Goal: Task Accomplishment & Management: Manage account settings

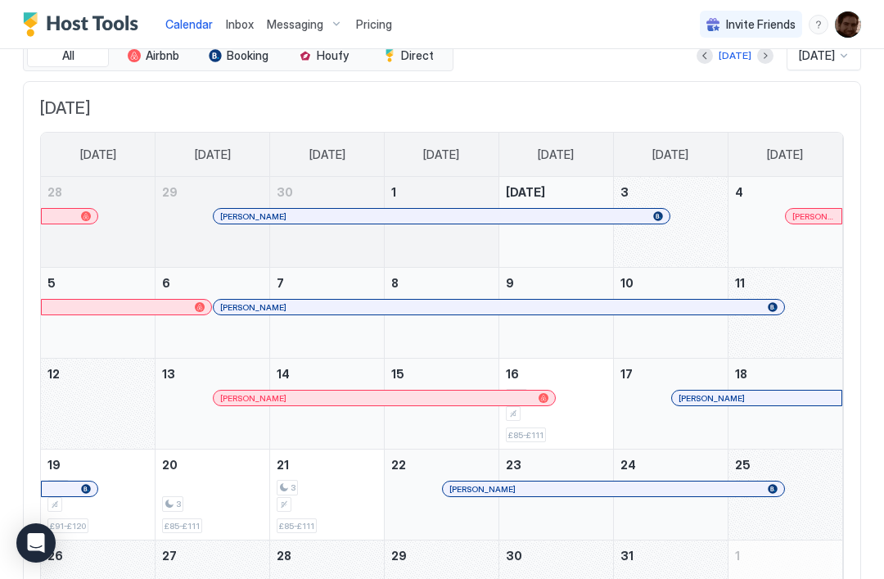
scroll to position [93, 0]
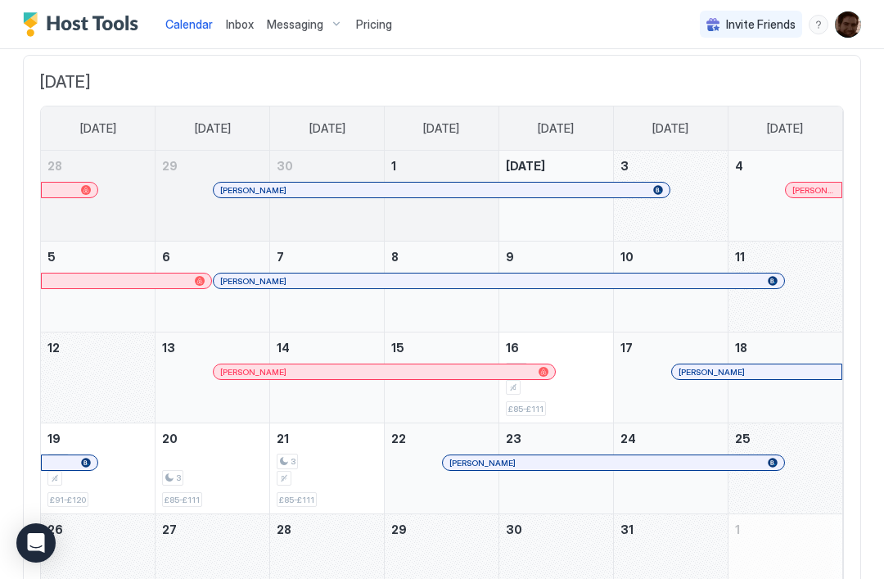
click at [805, 304] on div "October 11, 2025" at bounding box center [786, 287] width 114 height 90
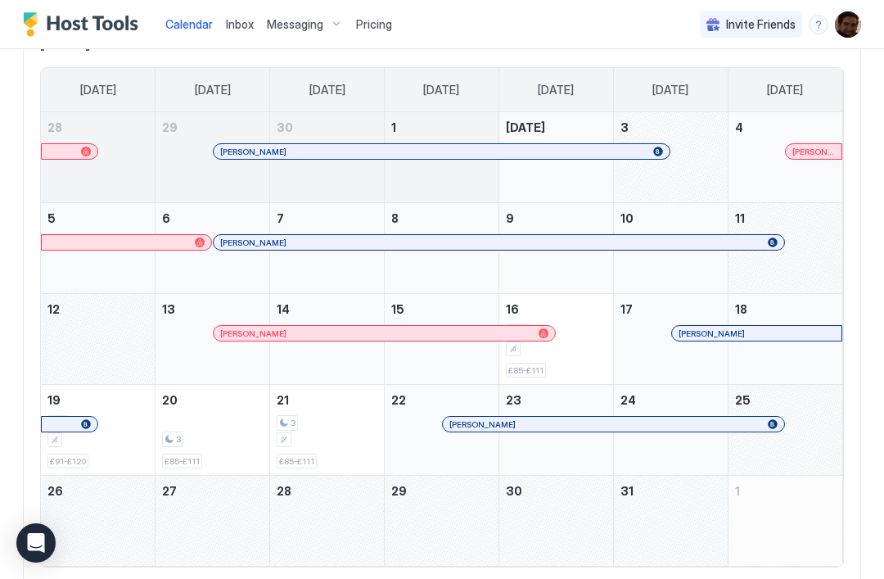
scroll to position [137, 0]
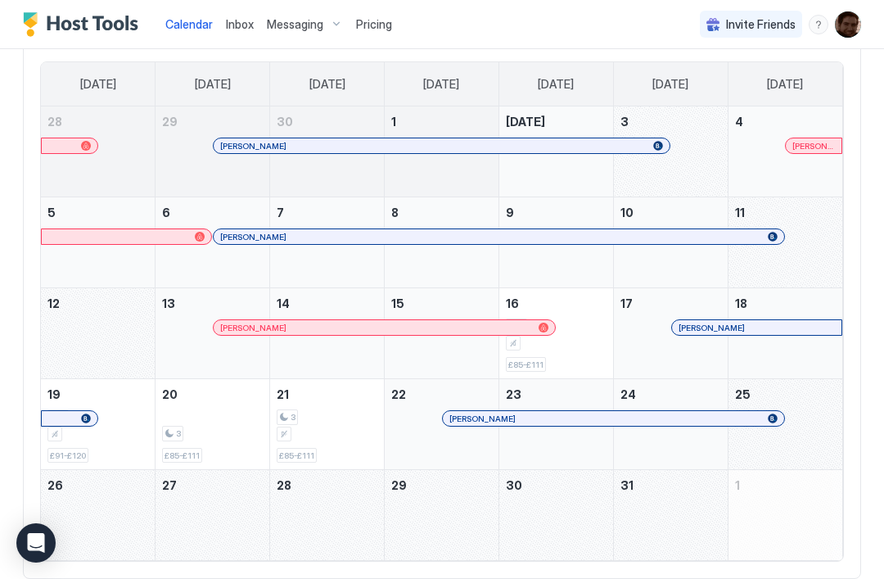
click at [816, 249] on div "October 11, 2025" at bounding box center [786, 242] width 114 height 90
click at [121, 324] on div "October 12, 2025" at bounding box center [98, 333] width 114 height 90
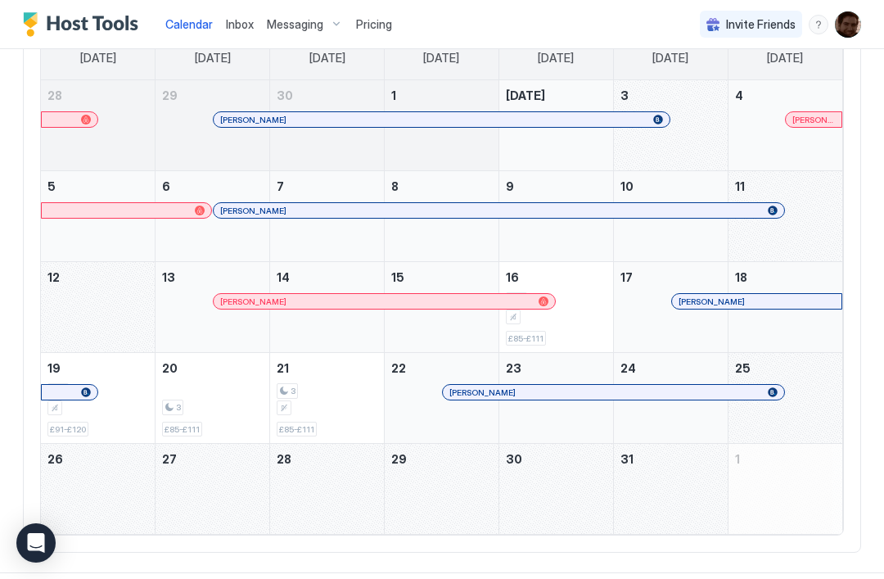
scroll to position [164, 0]
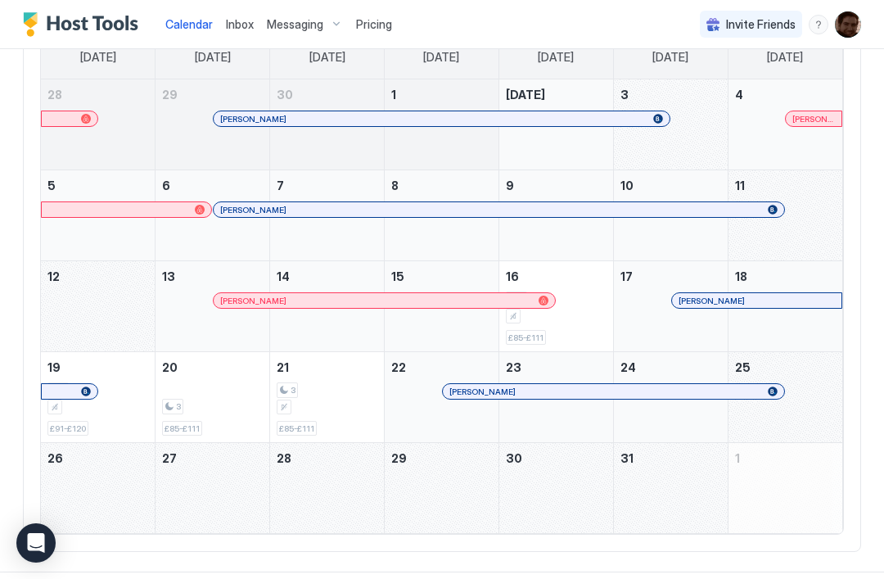
click at [647, 319] on div "October 17, 2025" at bounding box center [671, 306] width 114 height 90
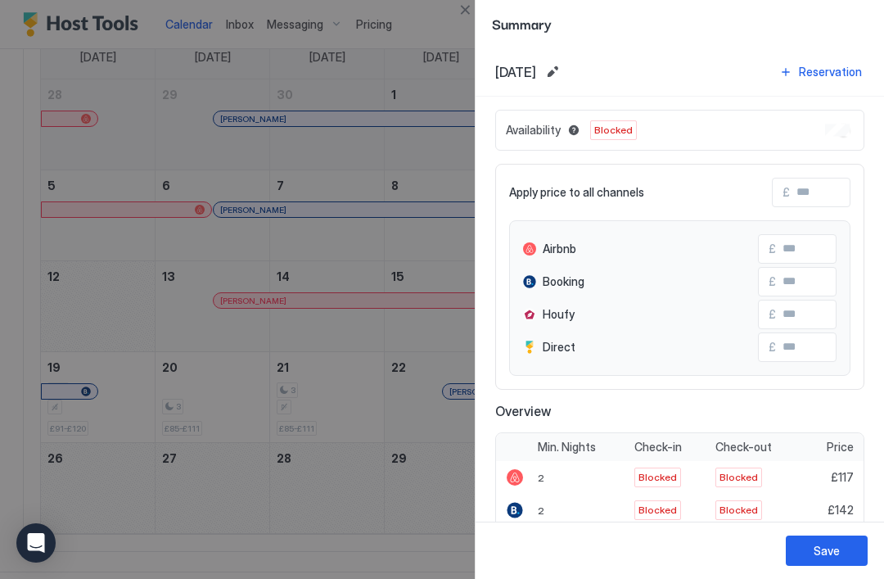
click at [836, 141] on div "Availability Blocked" at bounding box center [679, 130] width 369 height 41
click at [851, 129] on div "Availability Blocked" at bounding box center [679, 130] width 369 height 41
click at [108, 185] on div at bounding box center [442, 289] width 884 height 579
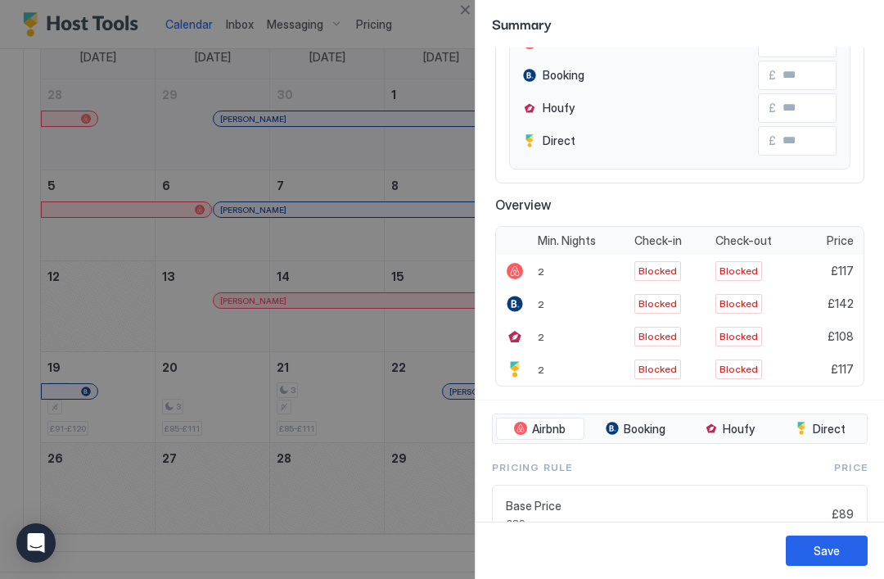
scroll to position [215, 0]
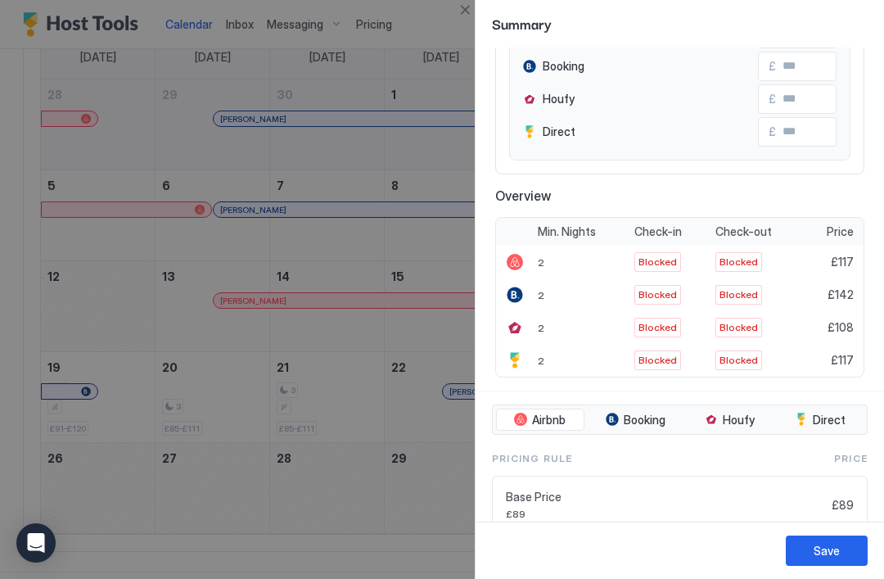
click at [660, 293] on span "Blocked" at bounding box center [658, 294] width 38 height 15
click at [666, 262] on span "Blocked" at bounding box center [658, 262] width 38 height 15
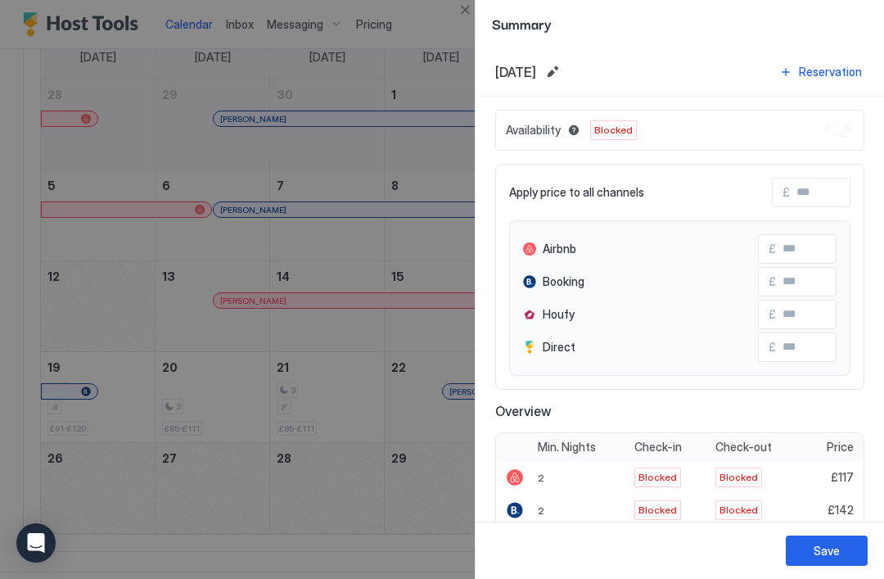
scroll to position [0, 0]
click at [379, 226] on div at bounding box center [442, 289] width 884 height 579
click at [838, 545] on div "Save" at bounding box center [827, 550] width 26 height 17
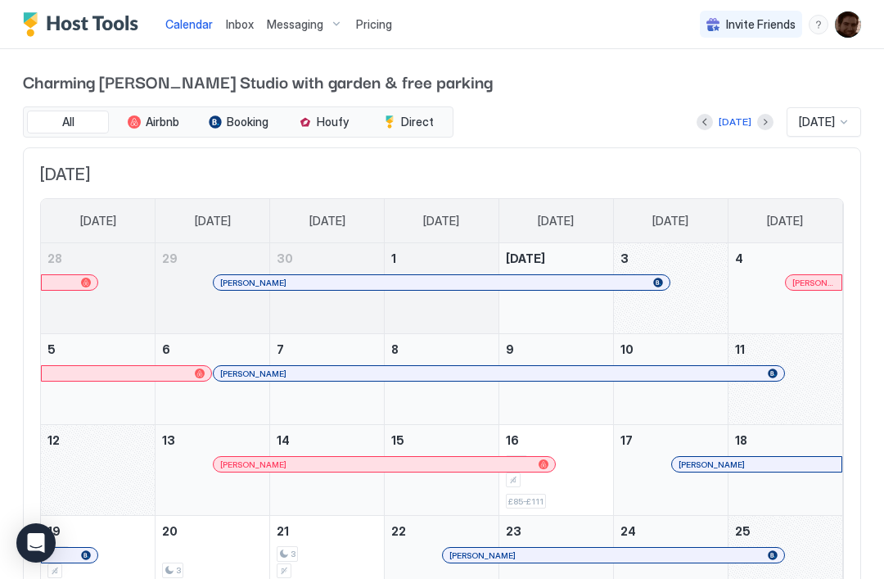
click at [375, 31] on div "Pricing" at bounding box center [374, 25] width 49 height 28
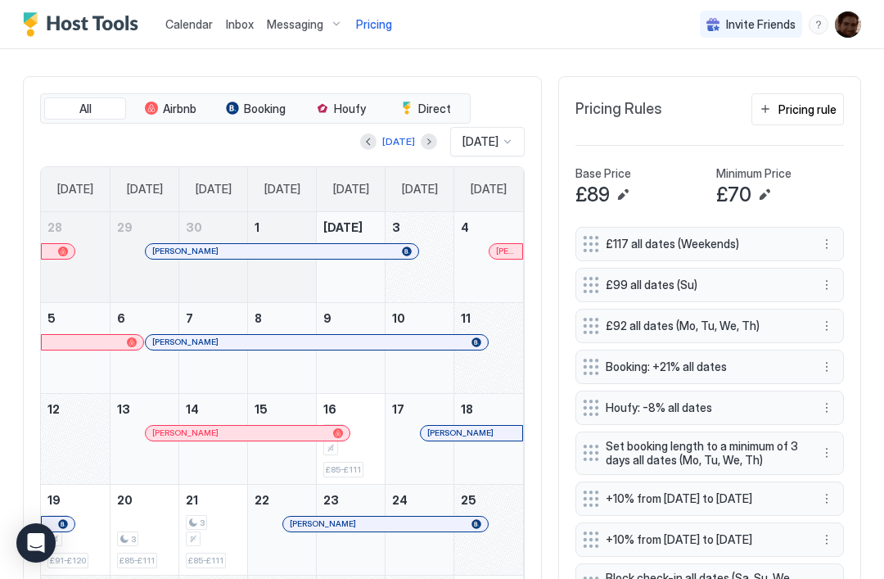
scroll to position [371, 0]
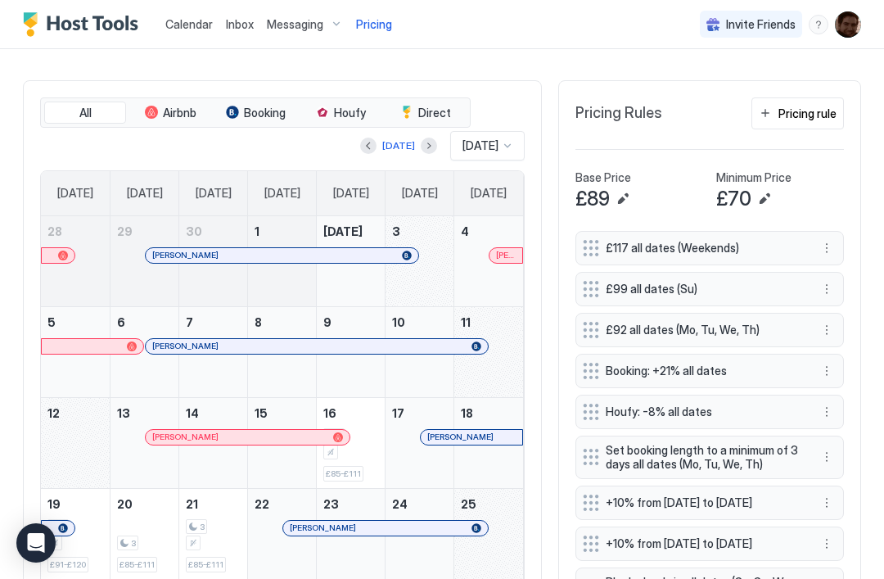
click at [816, 115] on div "Pricing rule" at bounding box center [808, 113] width 58 height 17
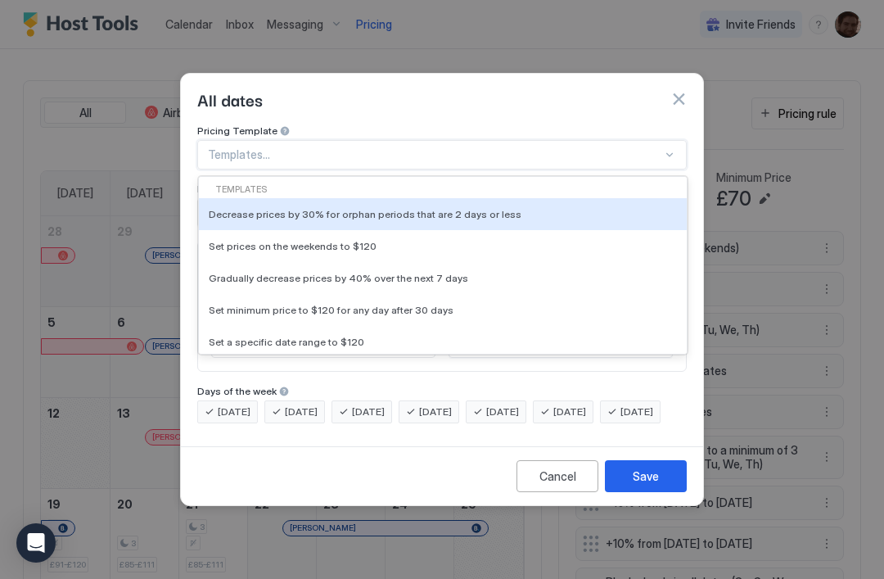
scroll to position [0, 0]
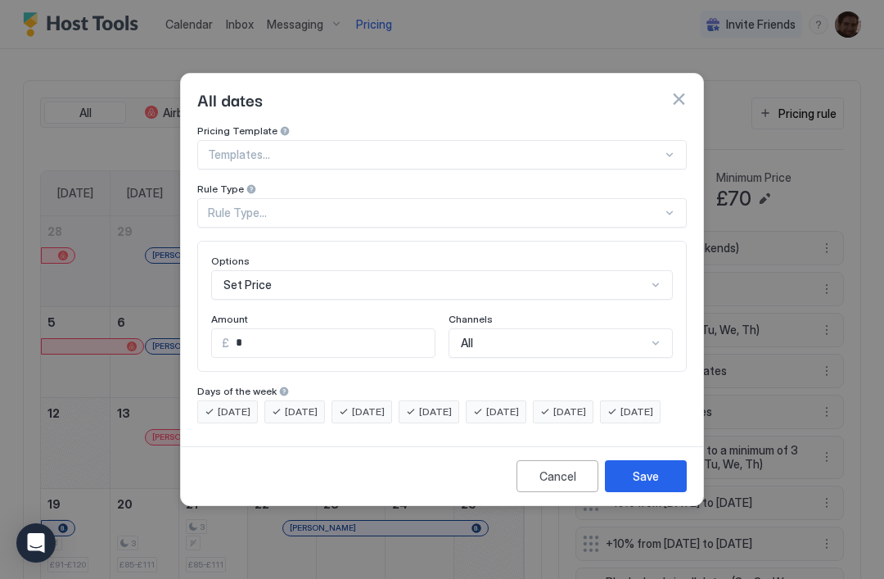
click at [541, 87] on div "All dates" at bounding box center [442, 99] width 490 height 25
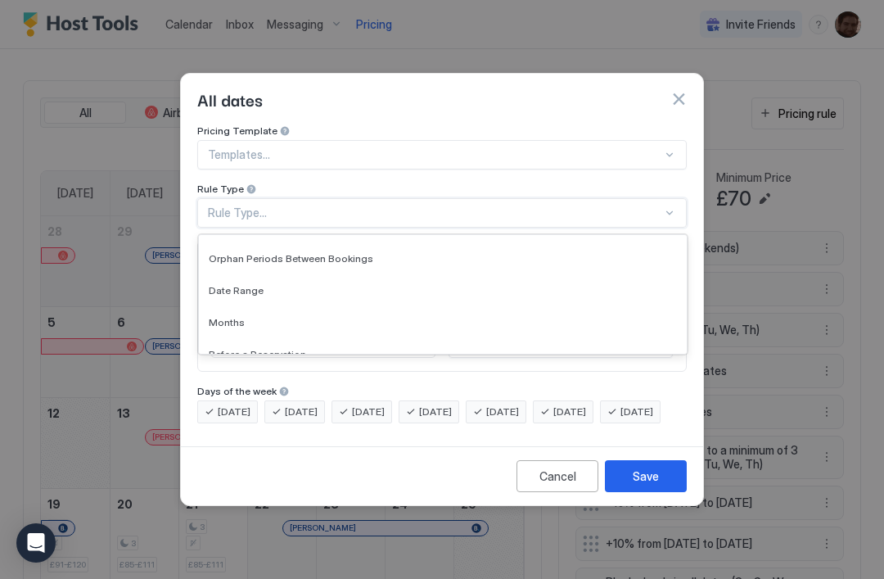
scroll to position [61, 0]
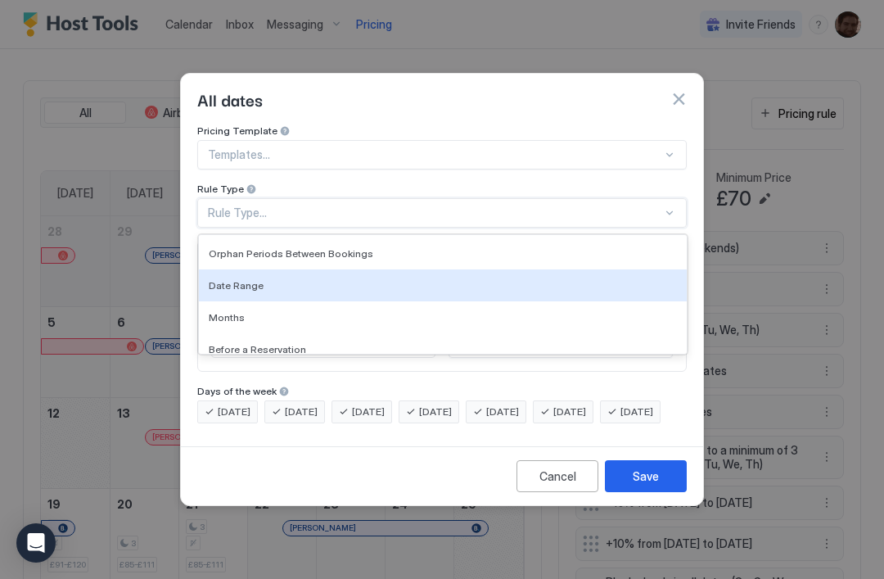
click at [485, 279] on div "Date Range" at bounding box center [443, 285] width 468 height 12
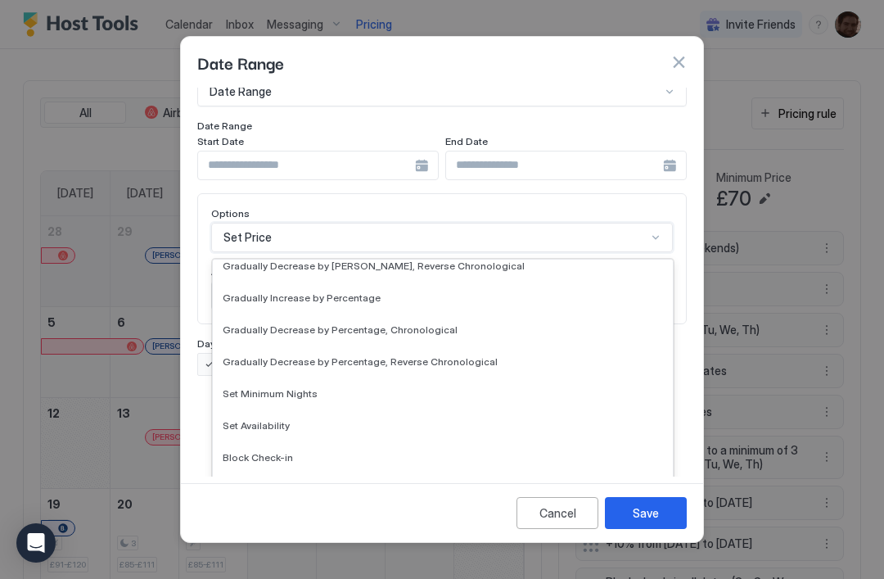
scroll to position [297, 0]
click at [681, 54] on button "button" at bounding box center [679, 62] width 16 height 16
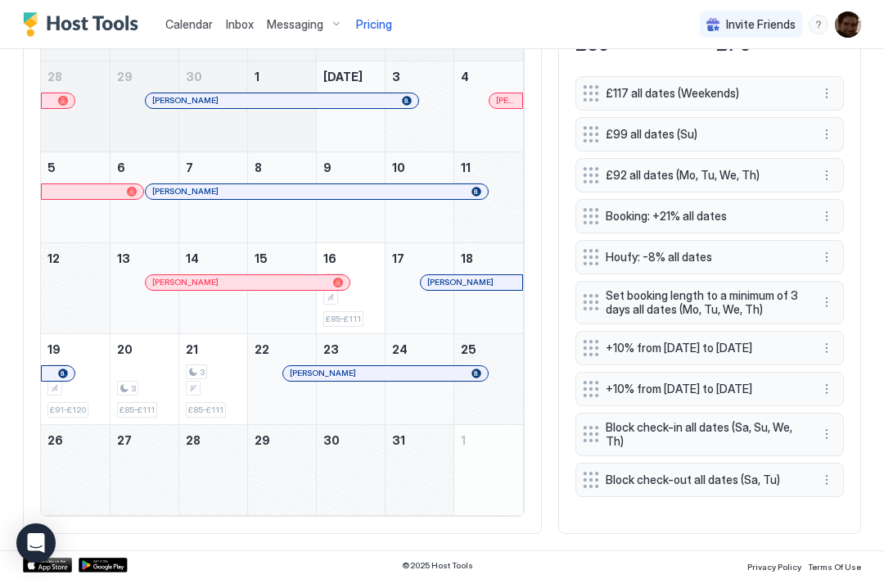
scroll to position [525, 0]
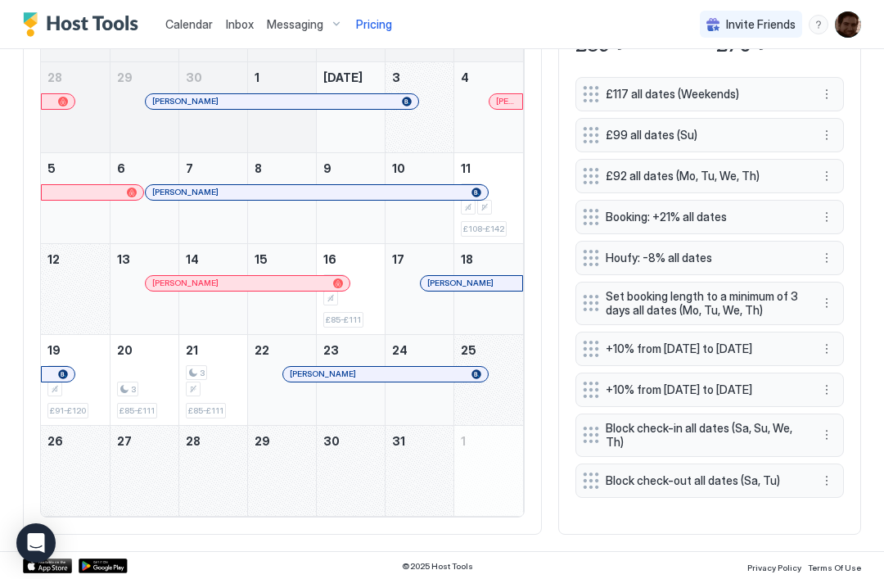
click at [667, 450] on span "Block check-in all dates (Sa, Su, We, Th)" at bounding box center [703, 435] width 195 height 29
click at [830, 445] on button "More options" at bounding box center [827, 435] width 20 height 20
click at [791, 451] on div at bounding box center [442, 289] width 884 height 579
click at [834, 445] on button "More options" at bounding box center [827, 435] width 20 height 20
click at [854, 474] on span "Edit" at bounding box center [852, 473] width 18 height 12
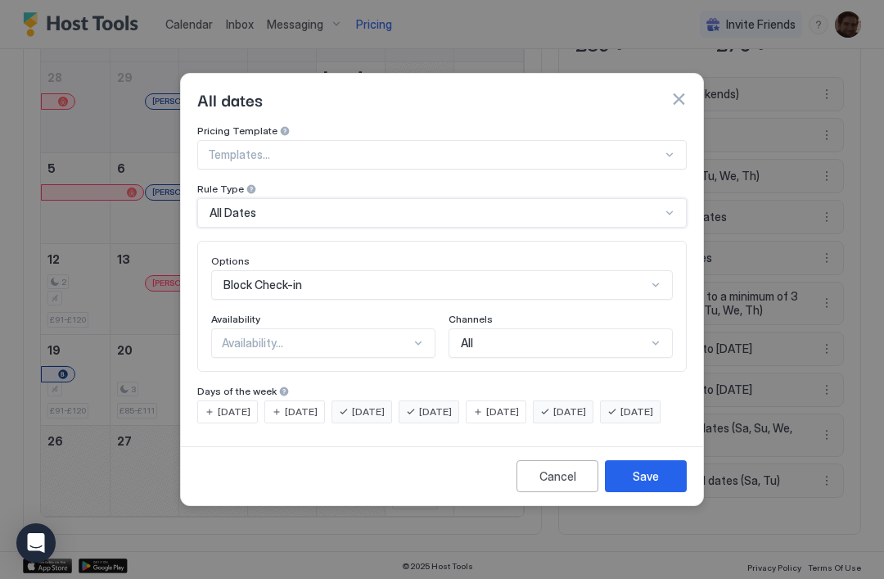
click at [685, 91] on button "button" at bounding box center [679, 99] width 16 height 16
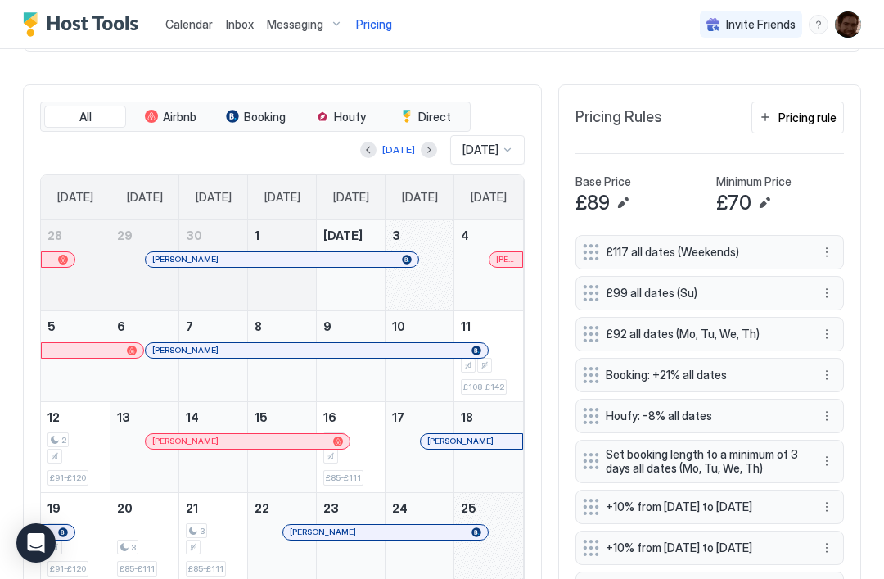
scroll to position [362, 0]
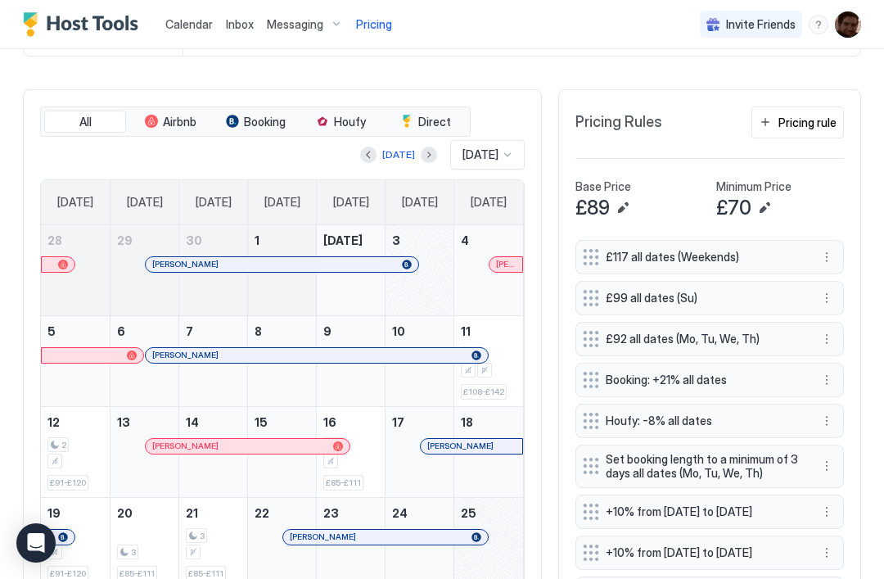
click at [818, 120] on div "Pricing rule" at bounding box center [808, 122] width 58 height 17
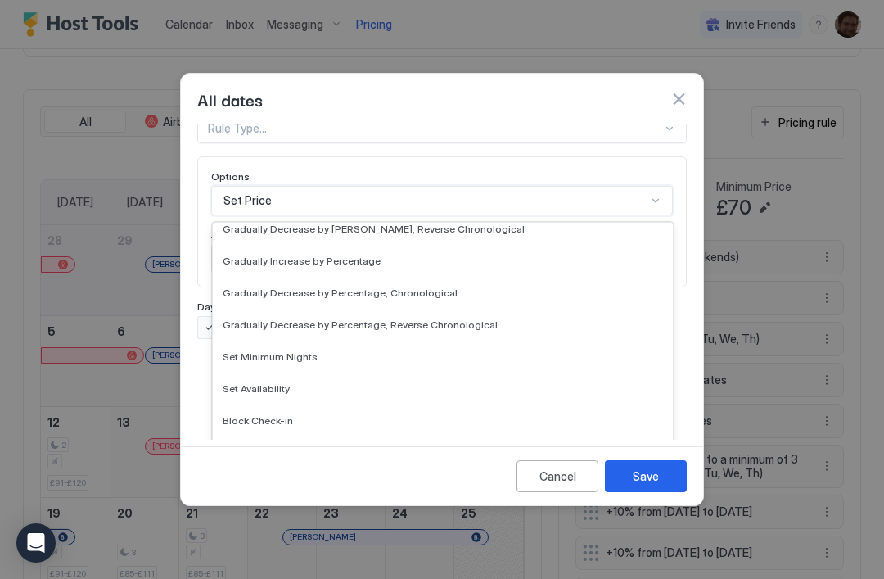
scroll to position [297, 0]
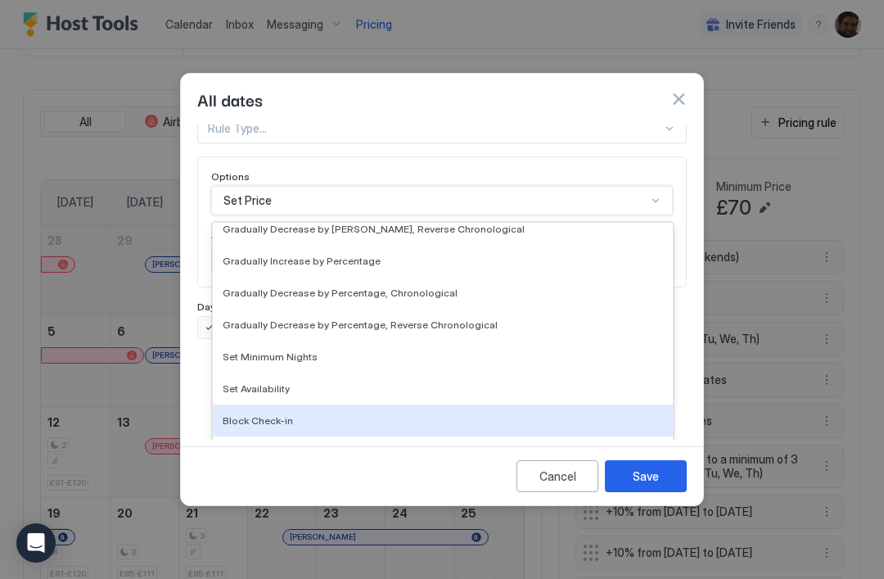
click at [268, 414] on span "Block Check-in" at bounding box center [258, 420] width 70 height 12
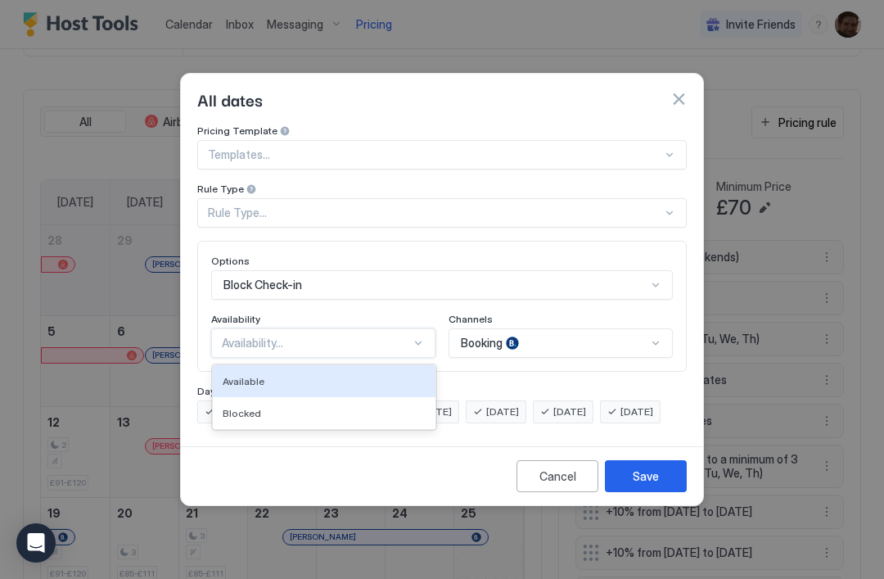
click at [368, 365] on div "Available" at bounding box center [324, 381] width 223 height 32
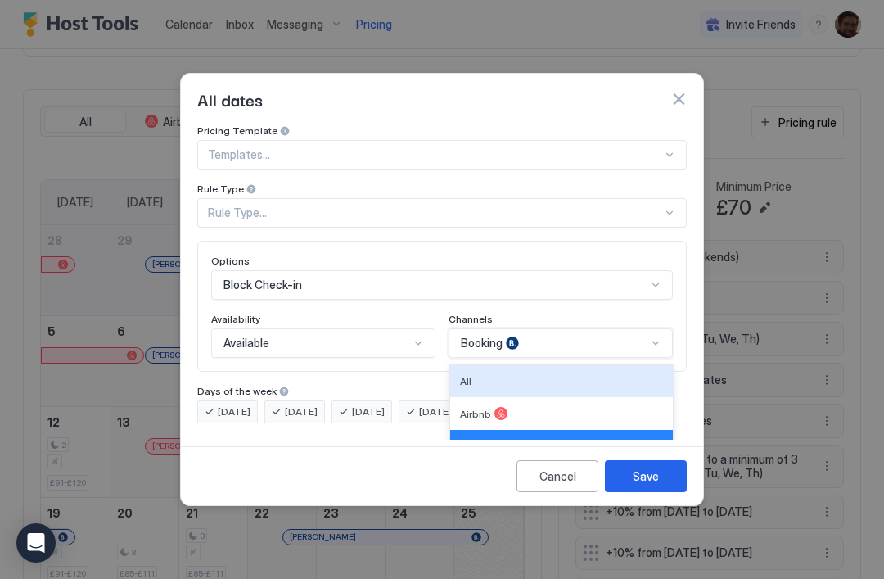
scroll to position [93, 0]
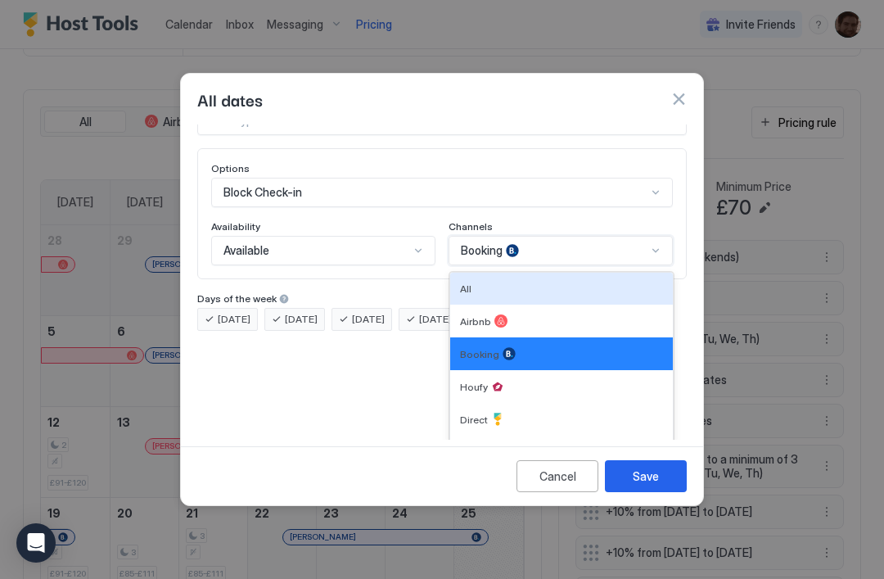
click at [547, 282] on div "All" at bounding box center [561, 288] width 203 height 12
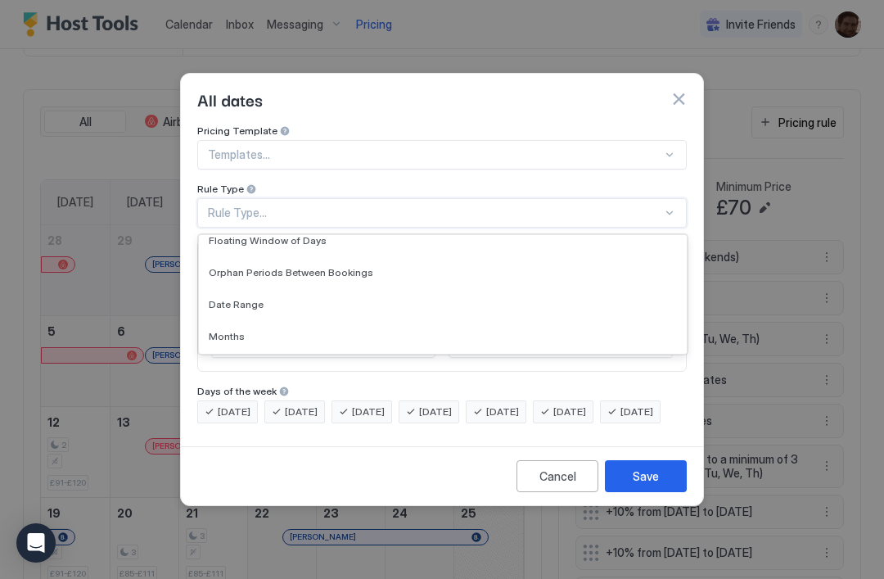
scroll to position [42, 0]
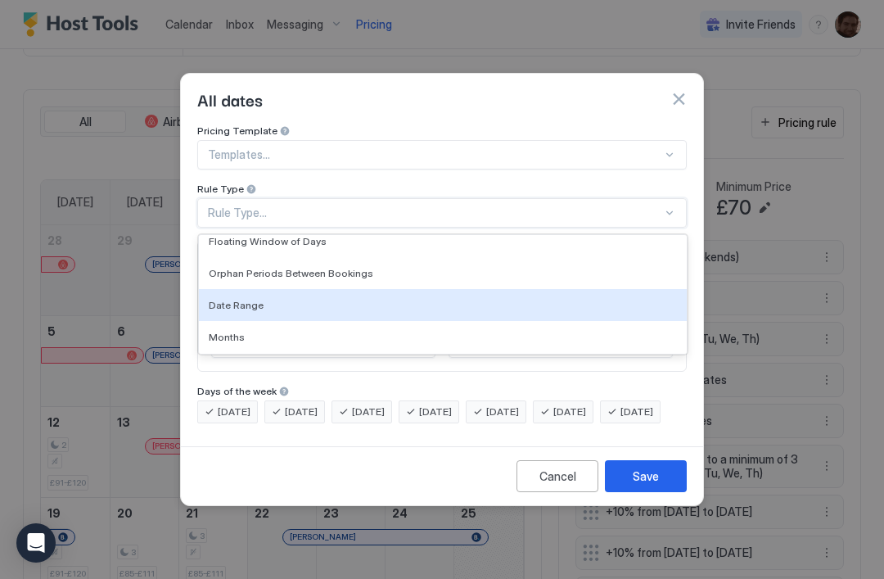
click at [265, 299] on div "Date Range" at bounding box center [443, 305] width 468 height 12
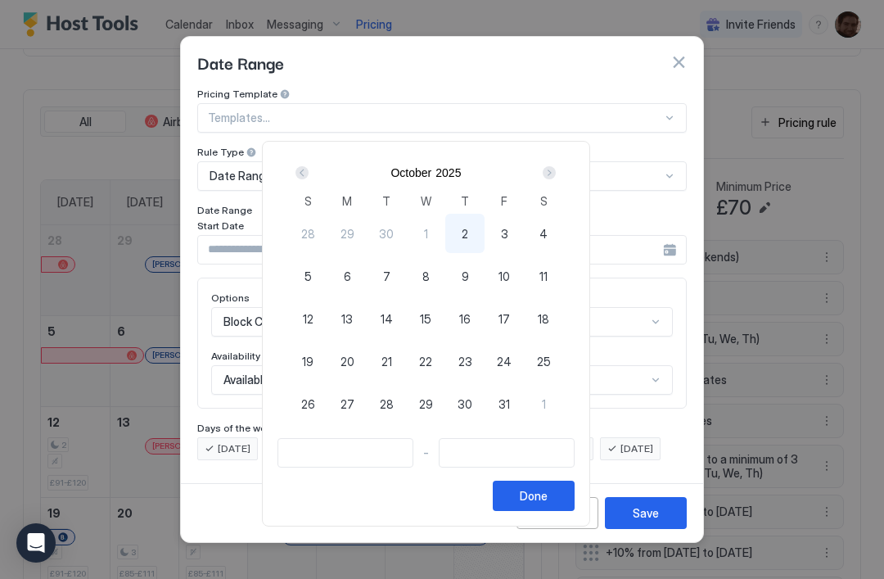
click at [548, 278] on span "11" at bounding box center [544, 276] width 8 height 17
type input "**********"
click at [548, 269] on span "11" at bounding box center [544, 276] width 8 height 17
type input "**********"
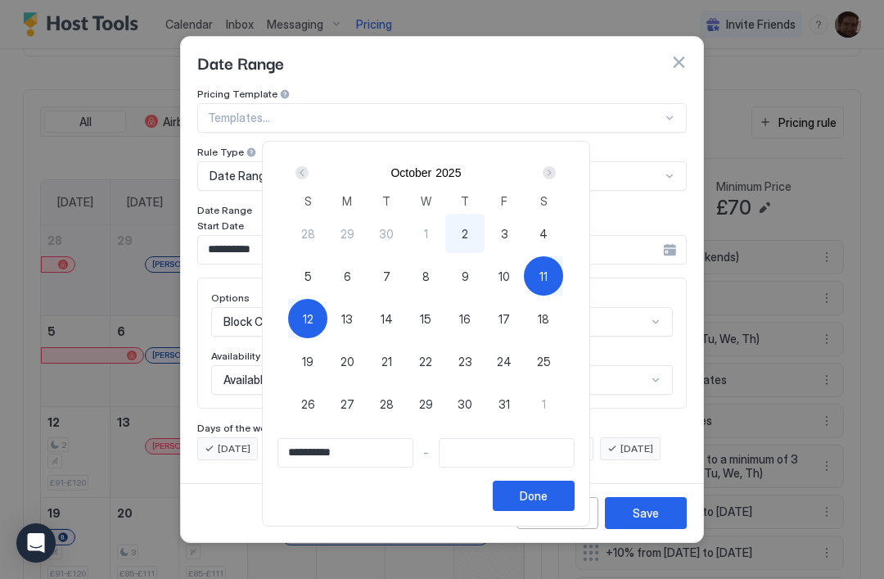
click at [328, 319] on div "12" at bounding box center [307, 318] width 39 height 39
type input "**********"
click at [548, 490] on div "Done" at bounding box center [534, 495] width 28 height 17
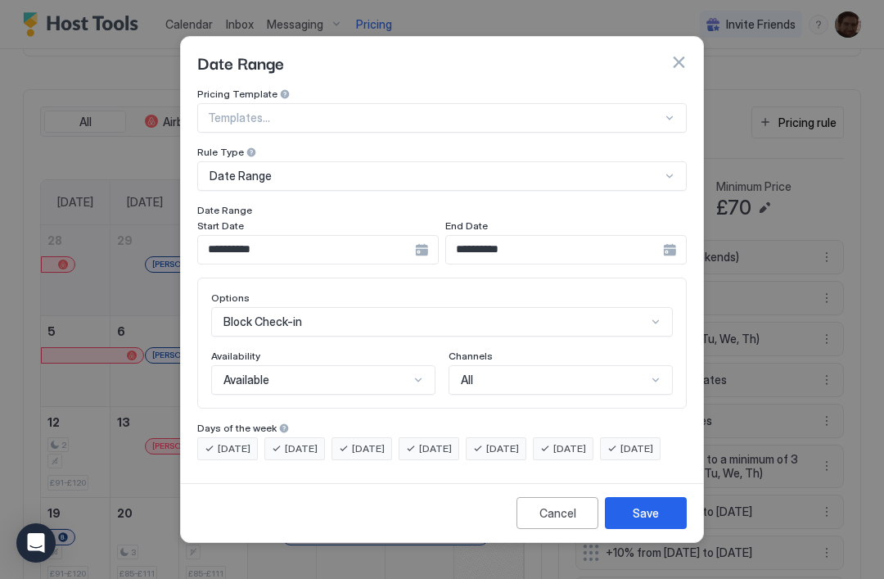
click at [661, 521] on button "Save" at bounding box center [646, 513] width 82 height 32
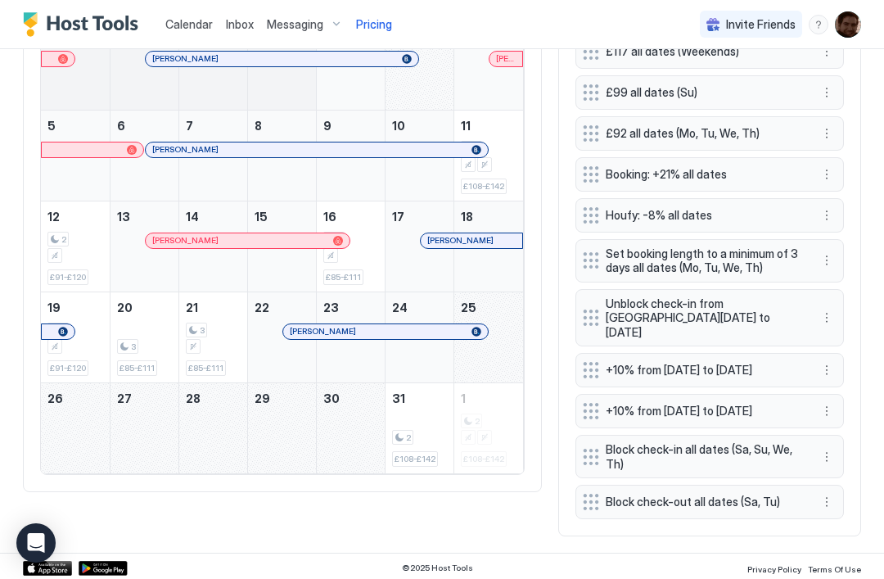
scroll to position [559, 0]
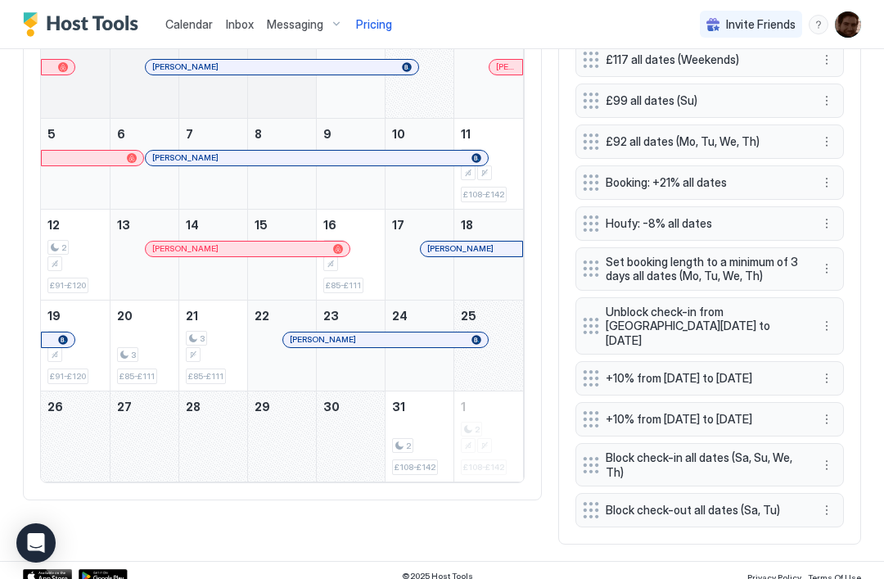
click at [875, 282] on div "Home Pricing Charming [PERSON_NAME] Studio with garden & free parking Synced le…" at bounding box center [442, 25] width 884 height 1071
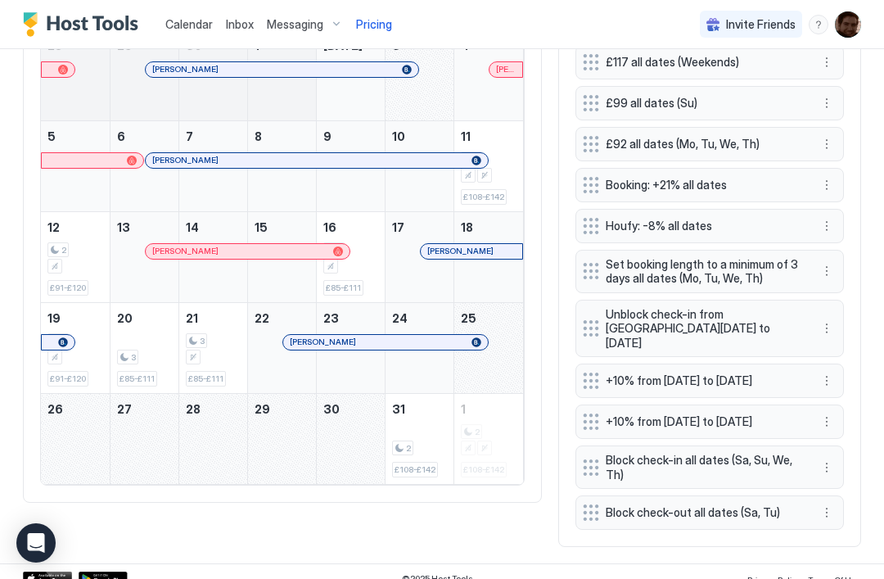
scroll to position [554, 0]
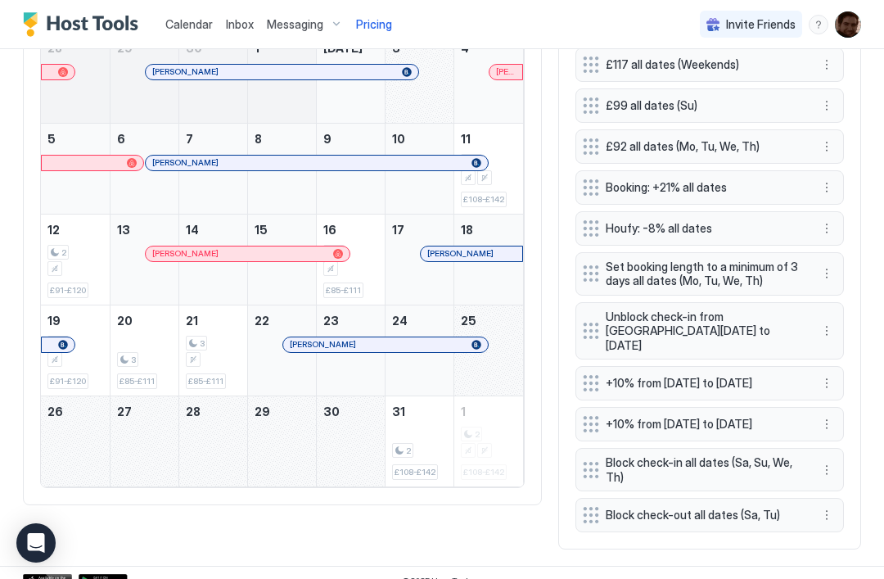
click at [874, 319] on div "Home Pricing Charming Chester Studio with garden & free parking Synced less tha…" at bounding box center [442, 30] width 884 height 1071
click at [499, 165] on div "2" at bounding box center [489, 170] width 56 height 32
click at [69, 246] on div "2" at bounding box center [75, 261] width 56 height 32
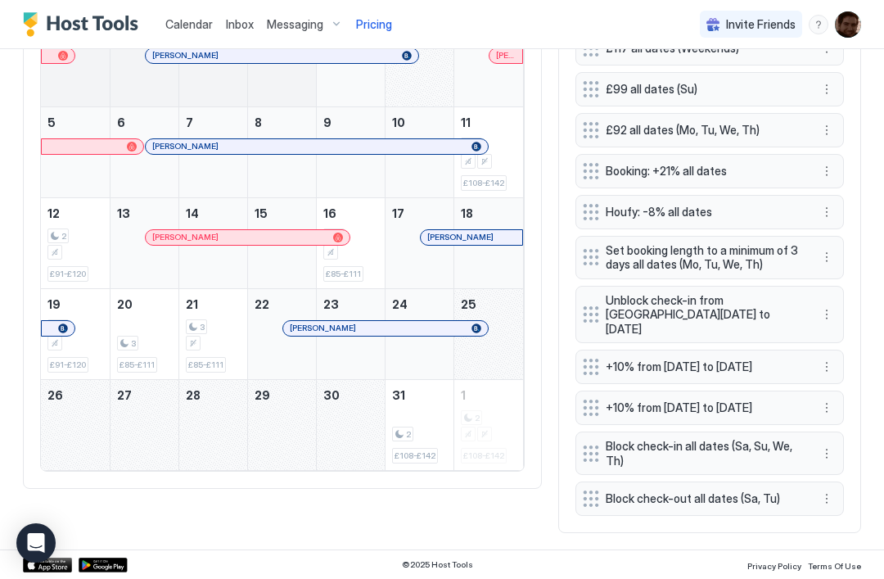
scroll to position [570, 0]
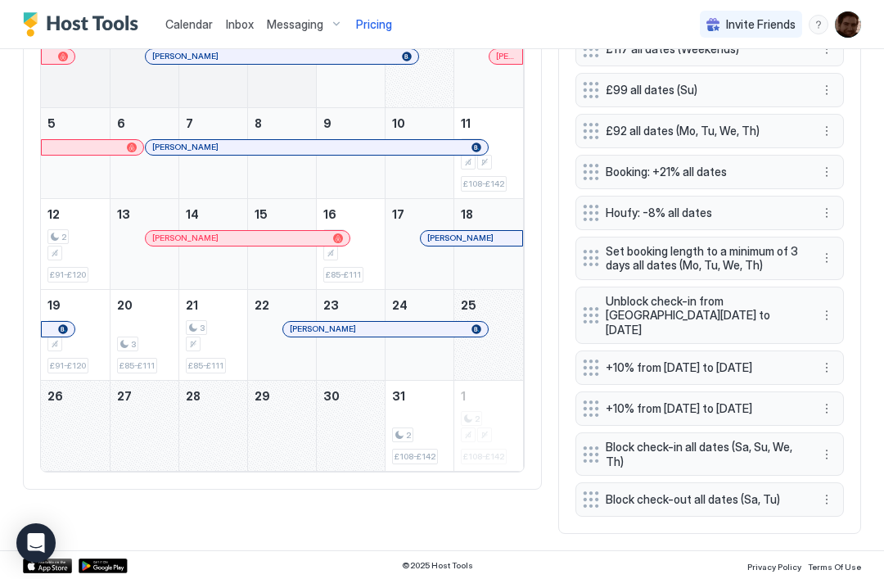
click at [490, 183] on span "£108-£142" at bounding box center [483, 184] width 41 height 11
click at [483, 176] on div "£108-£142" at bounding box center [484, 184] width 46 height 16
click at [825, 305] on button "More options" at bounding box center [827, 315] width 20 height 20
click at [866, 278] on div at bounding box center [442, 289] width 884 height 579
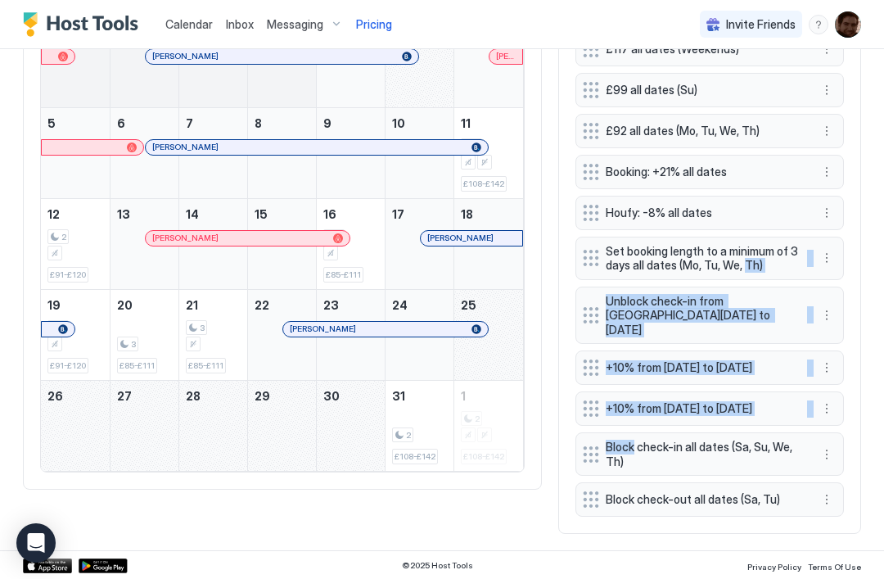
click at [872, 341] on div "Home Pricing Charming Chester Studio with garden & free parking Synced less tha…" at bounding box center [442, 14] width 884 height 1071
click at [872, 340] on div "Home Pricing Charming Chester Studio with garden & free parking Synced less tha…" at bounding box center [442, 14] width 884 height 1071
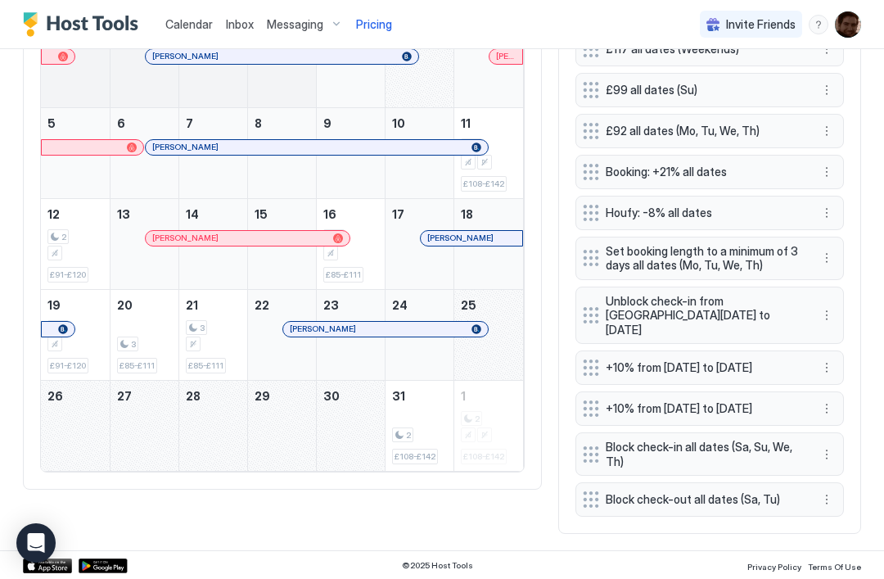
click at [825, 305] on button "More options" at bounding box center [827, 315] width 20 height 20
click at [852, 332] on span "Edit" at bounding box center [852, 329] width 18 height 12
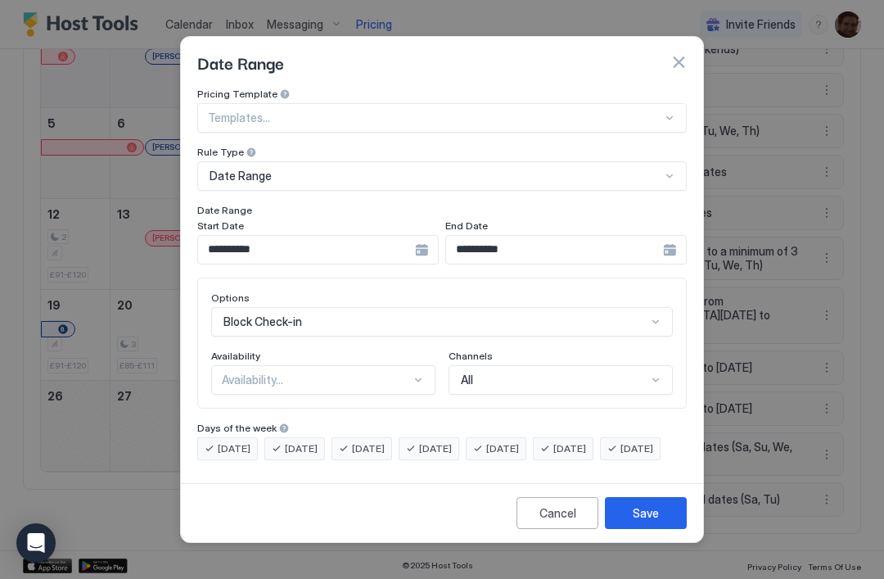
click at [680, 54] on button "button" at bounding box center [679, 62] width 16 height 16
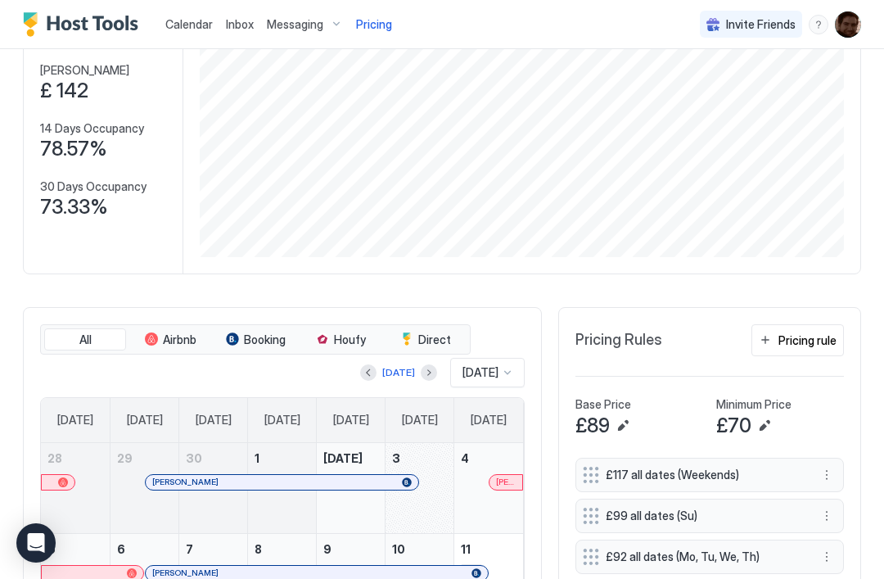
scroll to position [142, 0]
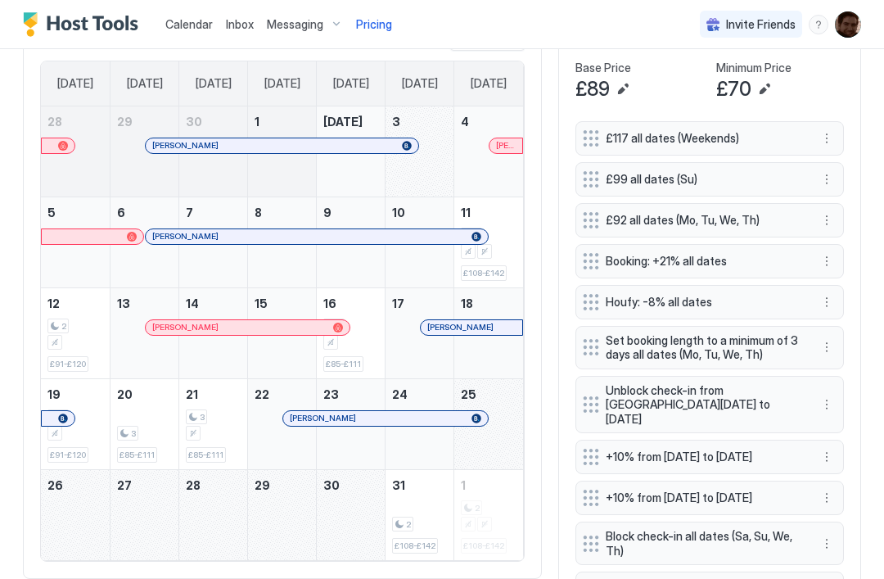
scroll to position [509, 0]
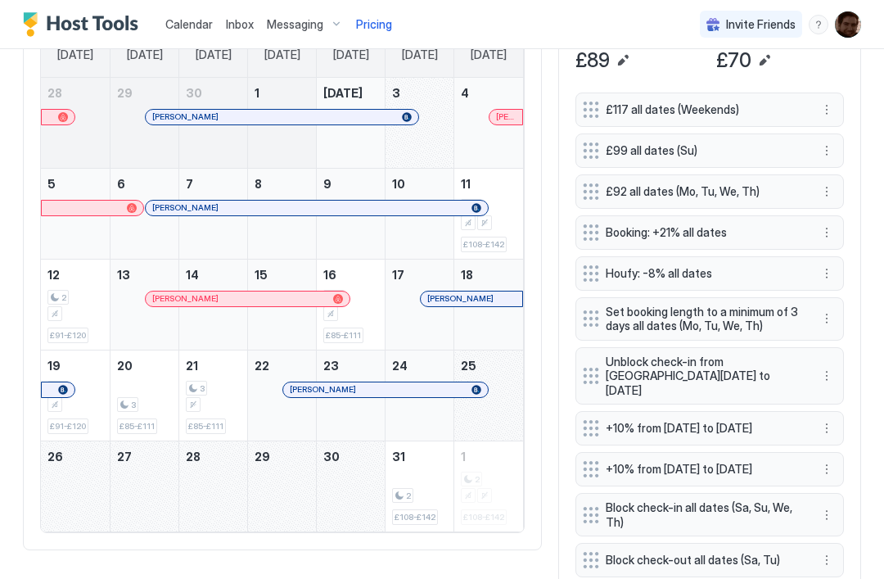
click at [490, 237] on div "£108-£142" at bounding box center [484, 245] width 46 height 16
click at [500, 188] on div "2 £108-£142" at bounding box center [489, 213] width 56 height 77
click at [56, 301] on div "2" at bounding box center [57, 298] width 21 height 16
click at [504, 233] on div "2 £108-£142" at bounding box center [489, 213] width 56 height 77
click at [73, 303] on div "2" at bounding box center [75, 306] width 56 height 32
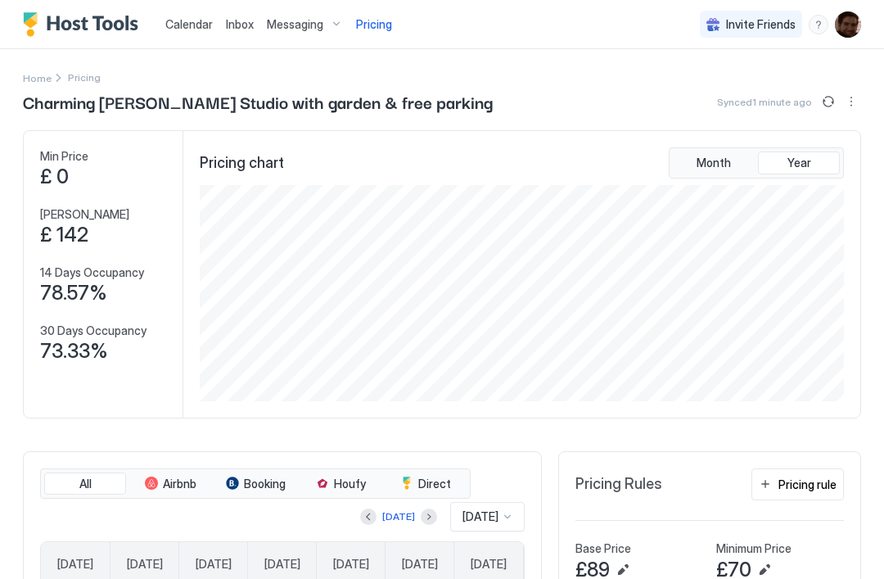
scroll to position [0, 0]
click at [201, 28] on span "Calendar" at bounding box center [188, 24] width 47 height 14
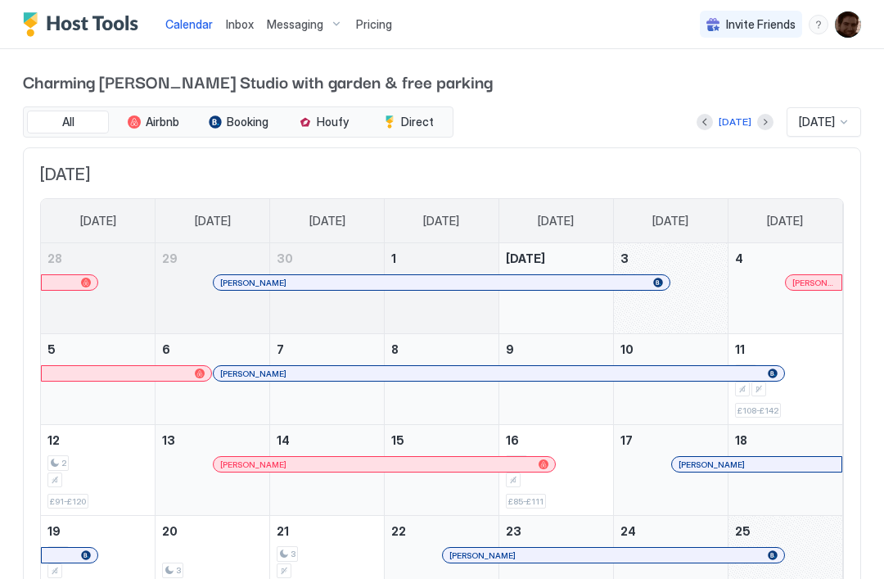
click at [812, 383] on div "October 11, 2025" at bounding box center [785, 389] width 101 height 15
click at [790, 403] on div "2 £108-£142" at bounding box center [785, 379] width 101 height 77
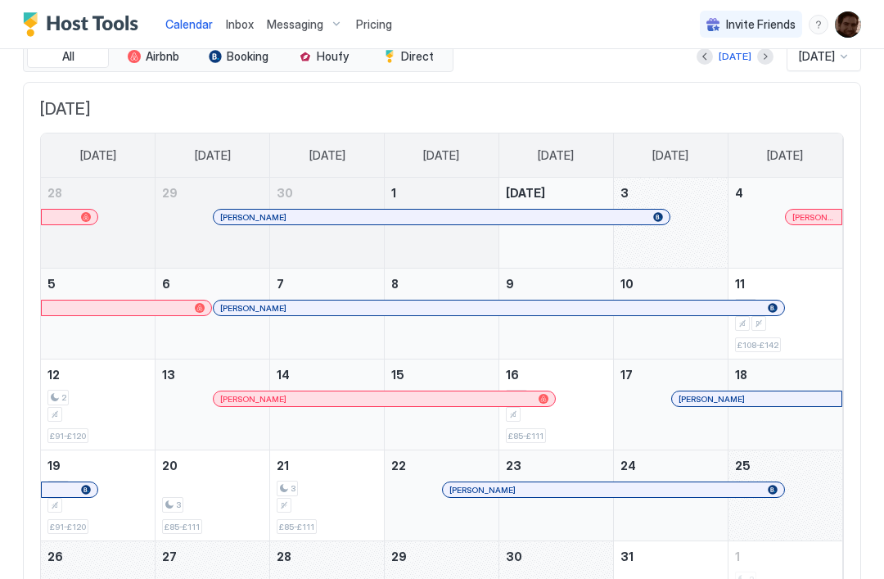
scroll to position [73, 0]
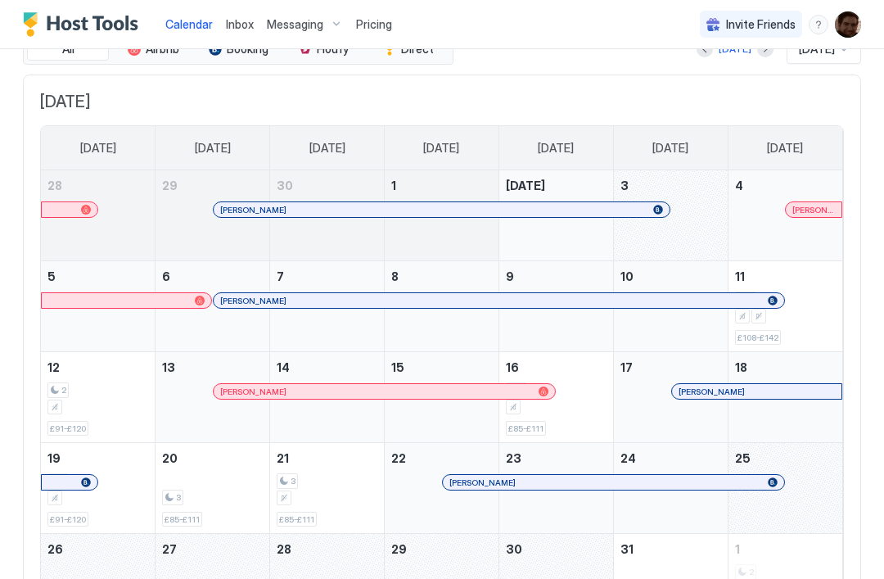
click at [827, 320] on div "October 11, 2025" at bounding box center [785, 316] width 101 height 15
click at [87, 376] on div "2 £91-£120" at bounding box center [97, 397] width 101 height 77
click at [752, 341] on span "£108-£142" at bounding box center [758, 337] width 41 height 11
click at [748, 320] on div "October 11, 2025" at bounding box center [742, 316] width 15 height 15
click at [755, 315] on div "October 11, 2025" at bounding box center [759, 316] width 15 height 15
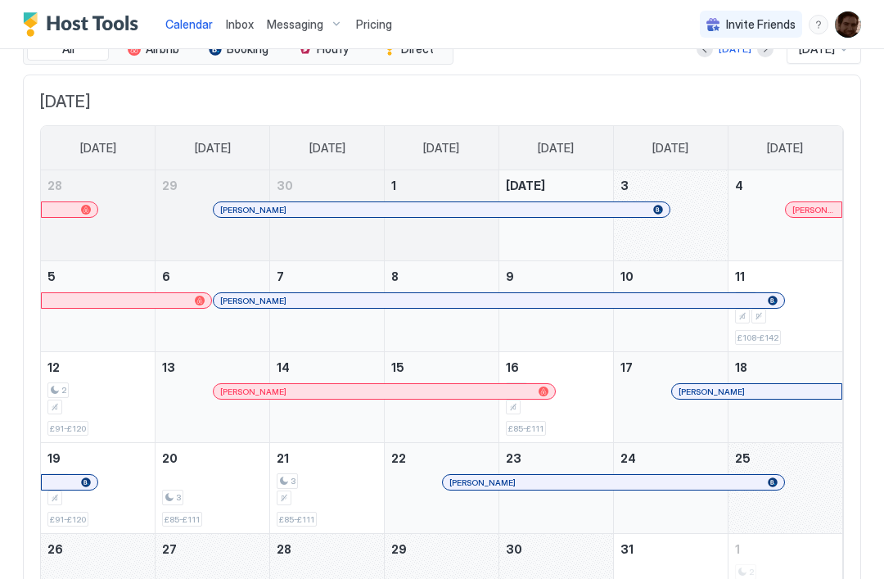
click at [781, 344] on div "2 £108-£142" at bounding box center [786, 306] width 114 height 90
click at [780, 343] on div "2 £108-£142" at bounding box center [785, 306] width 101 height 77
click at [790, 347] on div "2 £108-£142" at bounding box center [786, 306] width 114 height 90
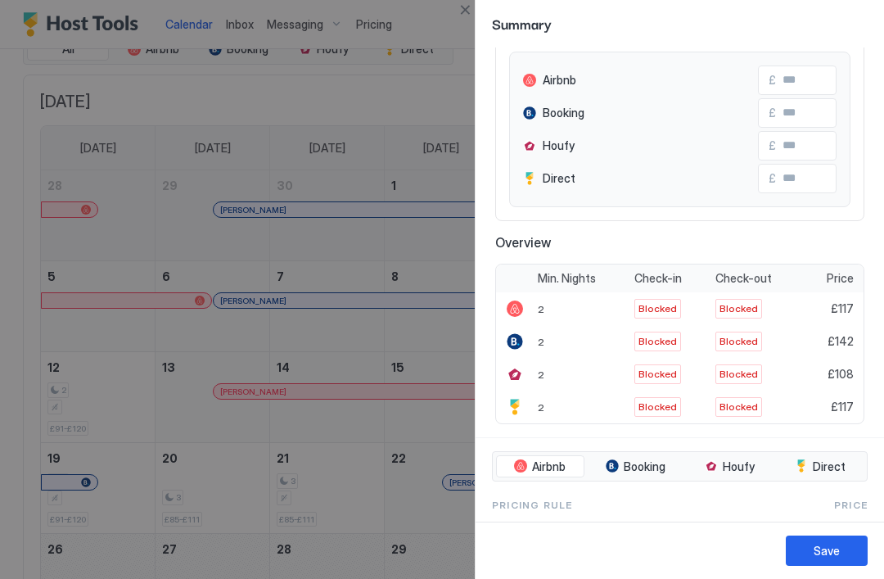
scroll to position [169, 0]
click at [209, 132] on div at bounding box center [442, 289] width 884 height 579
click at [214, 131] on div at bounding box center [442, 289] width 884 height 579
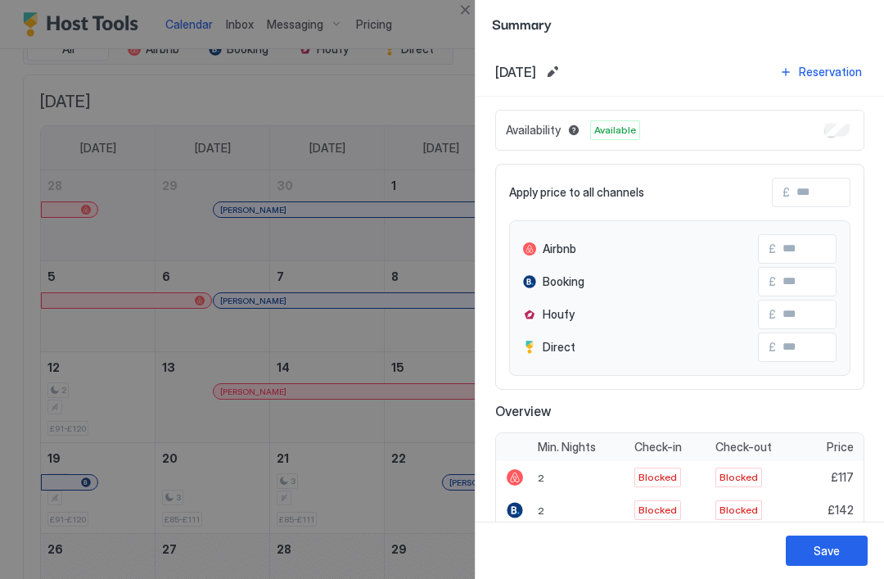
scroll to position [0, 0]
click at [468, 6] on button "Close" at bounding box center [465, 10] width 20 height 20
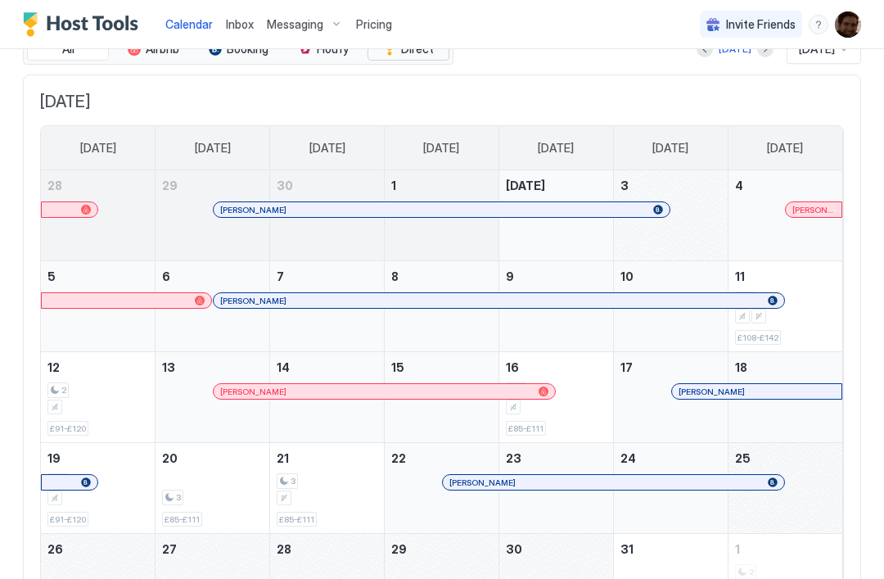
click at [439, 59] on button "Direct" at bounding box center [409, 49] width 82 height 23
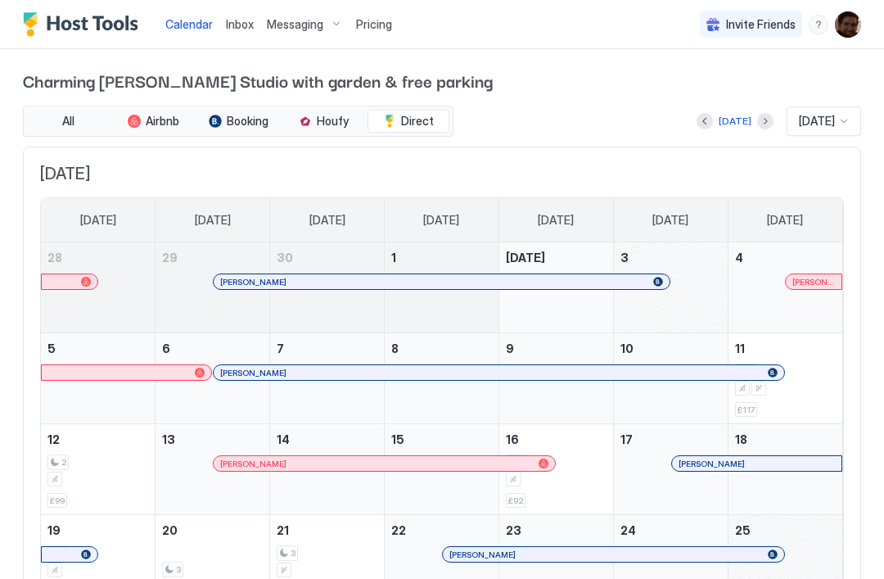
click at [373, 27] on span "Pricing" at bounding box center [374, 24] width 36 height 15
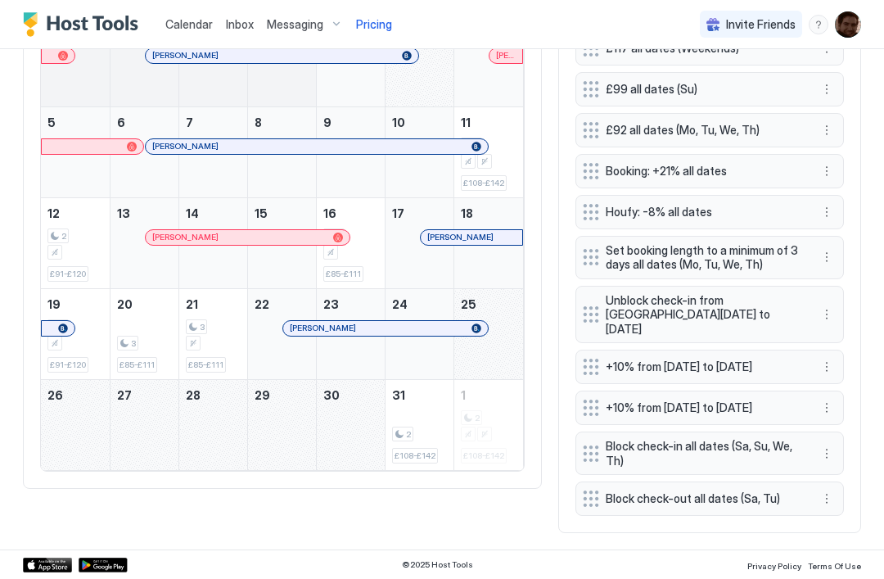
scroll to position [570, 0]
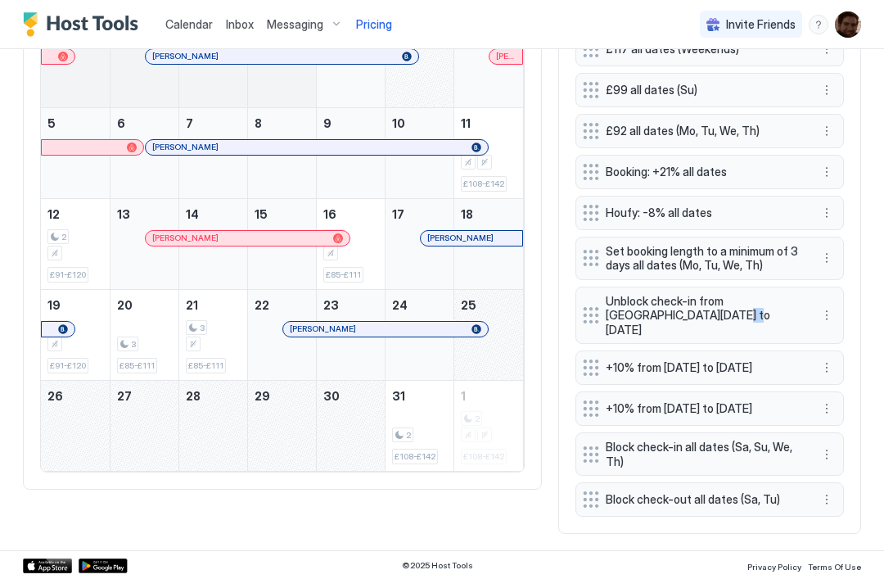
click at [825, 314] on button "More options" at bounding box center [827, 315] width 20 height 20
click at [855, 387] on span "Delete" at bounding box center [858, 382] width 30 height 12
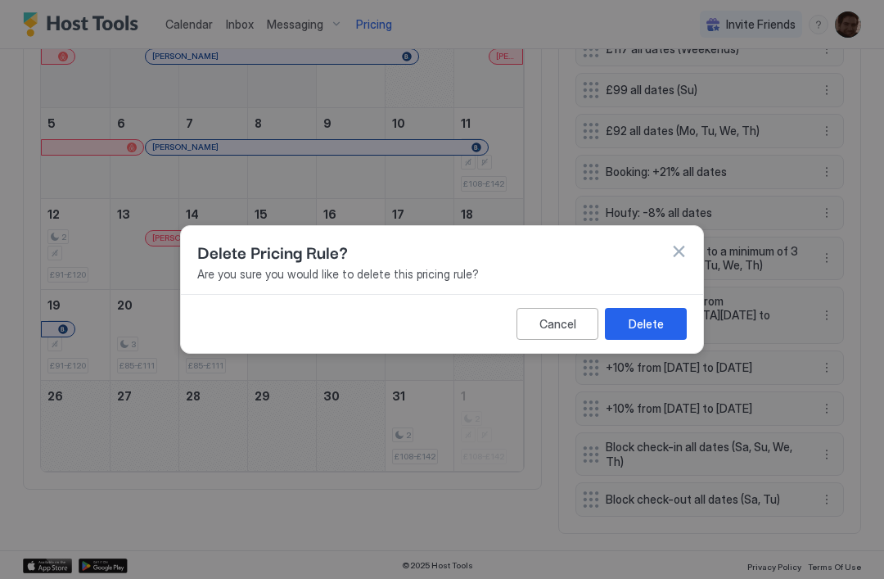
click at [647, 321] on div "Delete" at bounding box center [646, 323] width 35 height 17
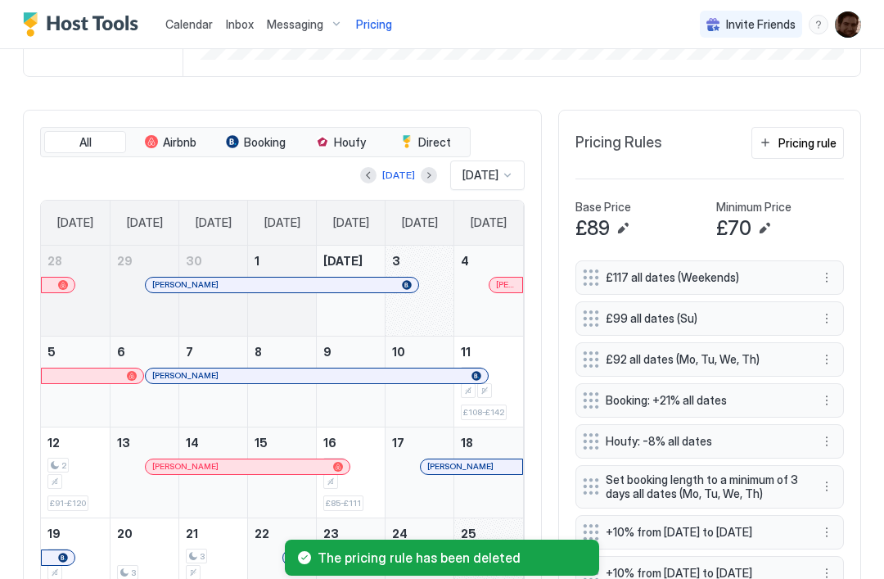
scroll to position [346, 0]
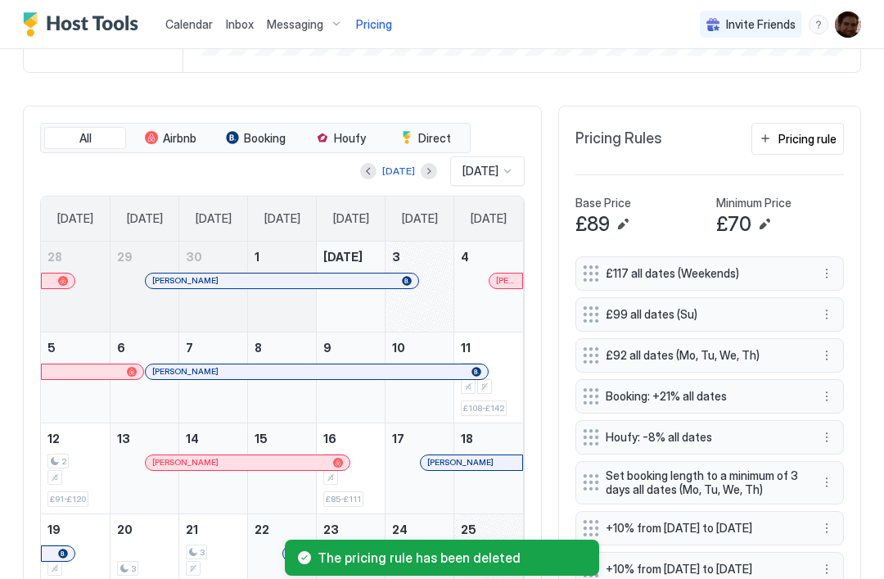
click at [818, 130] on div "Pricing rule" at bounding box center [808, 138] width 58 height 17
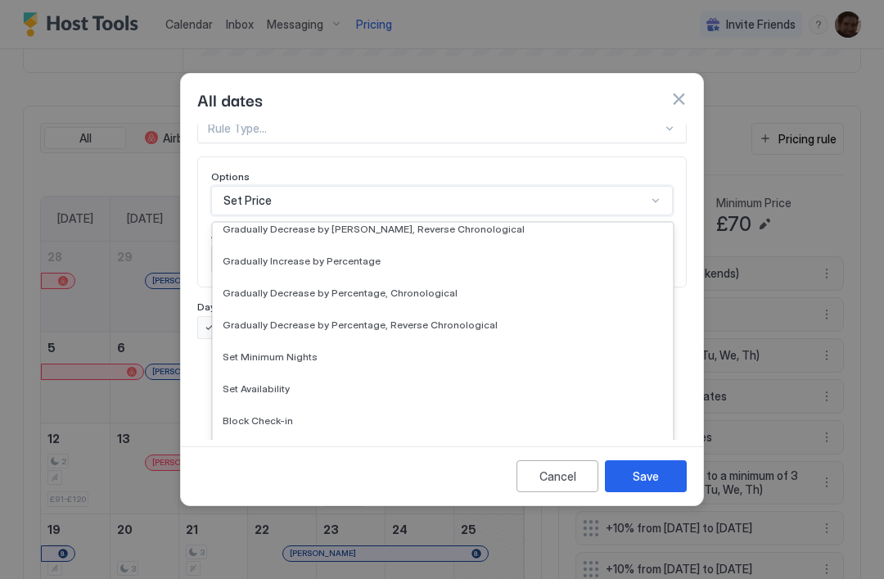
scroll to position [297, 0]
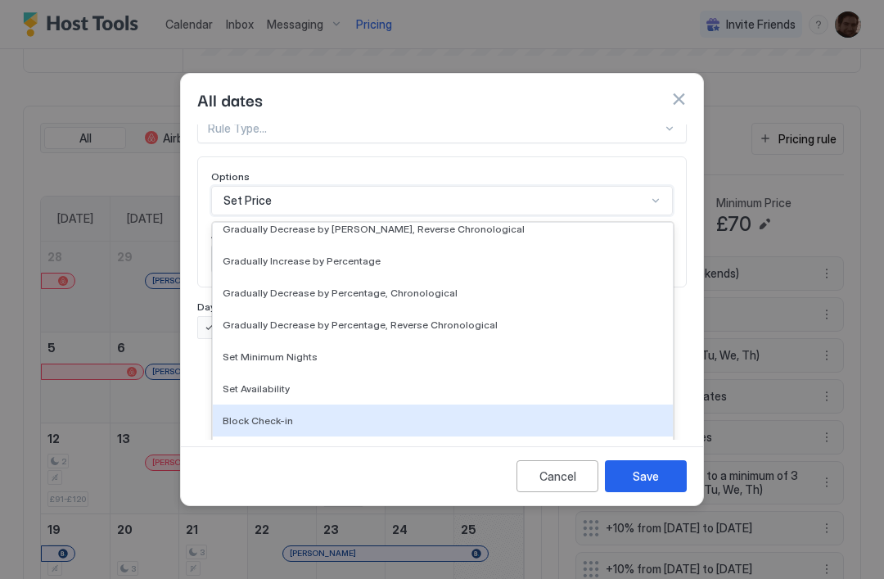
click at [307, 414] on div "Block Check-in" at bounding box center [443, 420] width 441 height 12
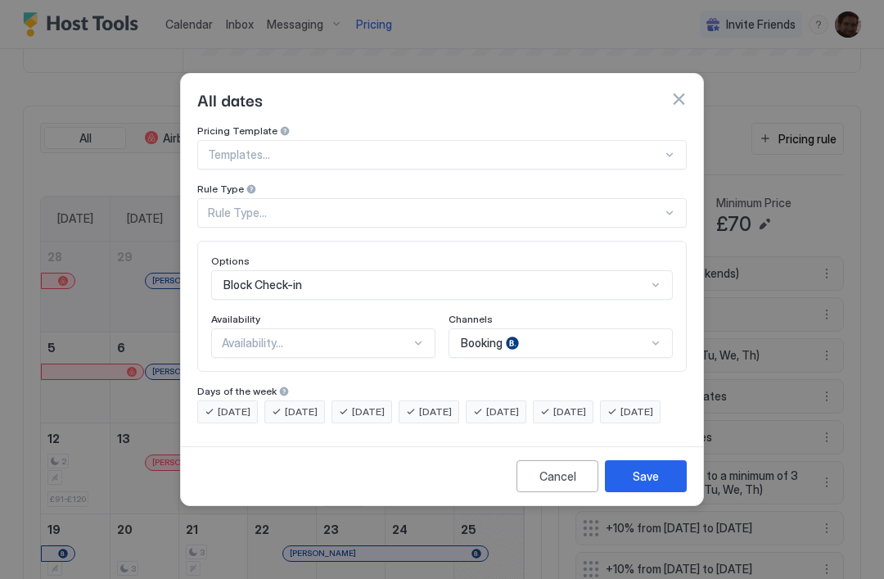
scroll to position [93, 0]
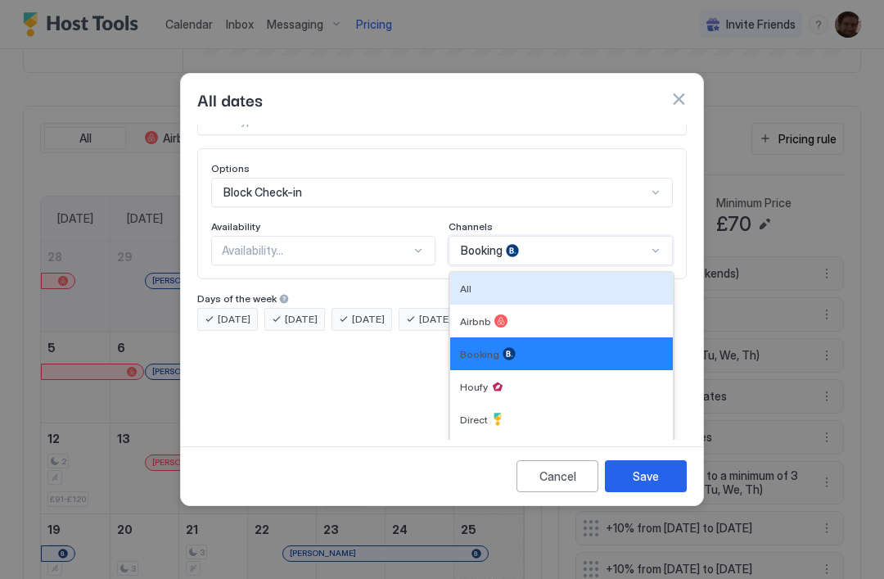
click at [522, 314] on div "Airbnb" at bounding box center [561, 320] width 203 height 13
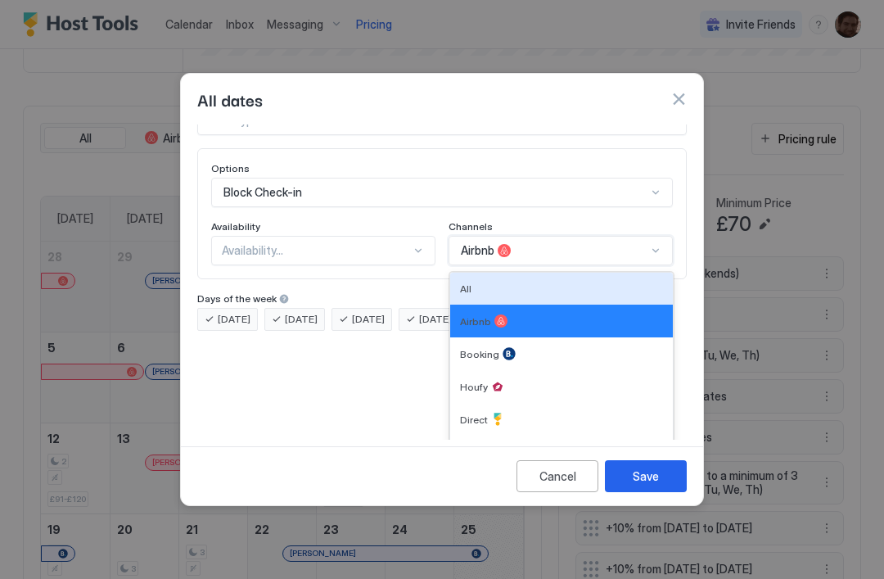
click at [509, 282] on div "All" at bounding box center [561, 288] width 203 height 12
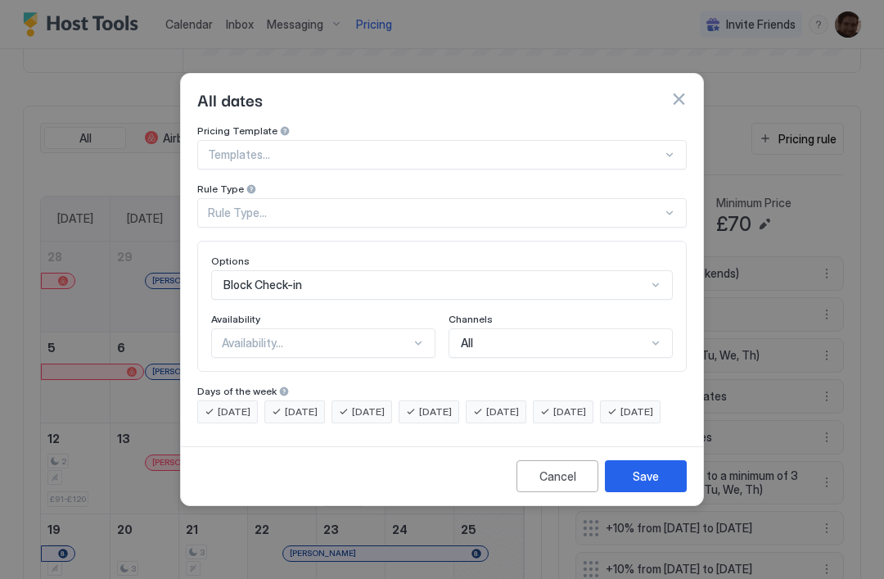
scroll to position [0, 0]
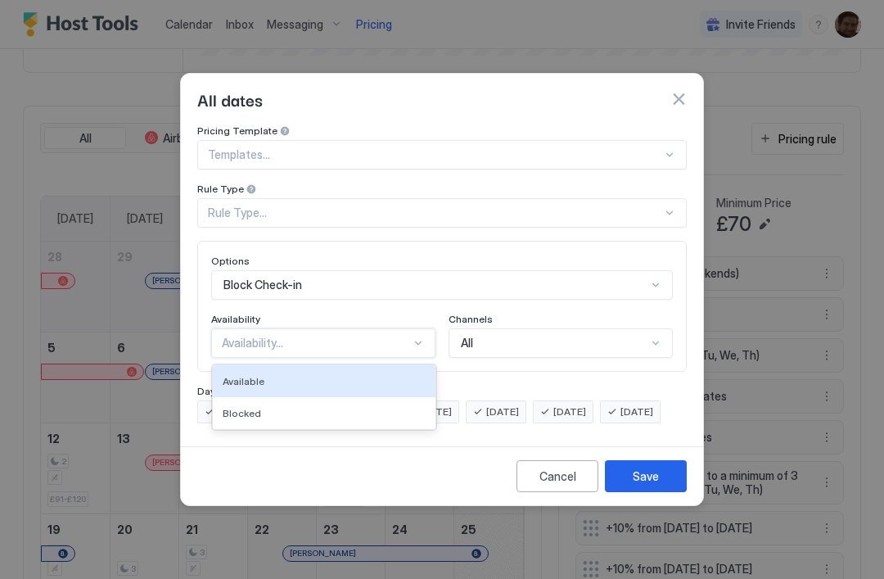
click at [335, 365] on div "Available" at bounding box center [324, 381] width 223 height 32
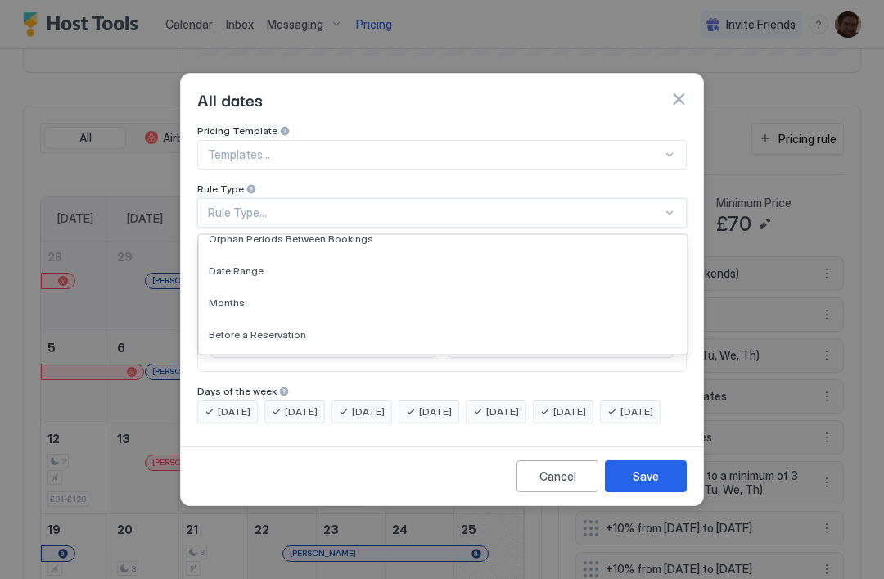
scroll to position [75, 0]
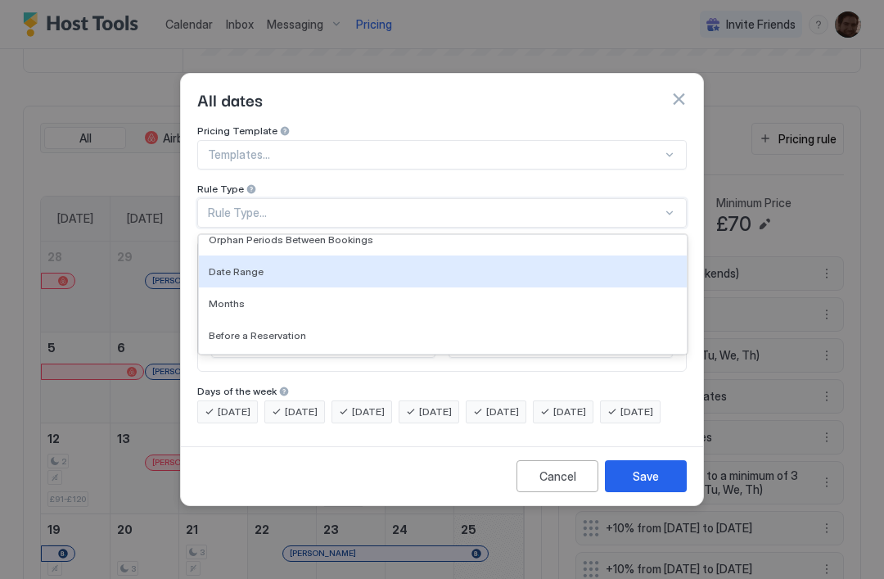
click at [361, 265] on div "Date Range" at bounding box center [443, 271] width 468 height 12
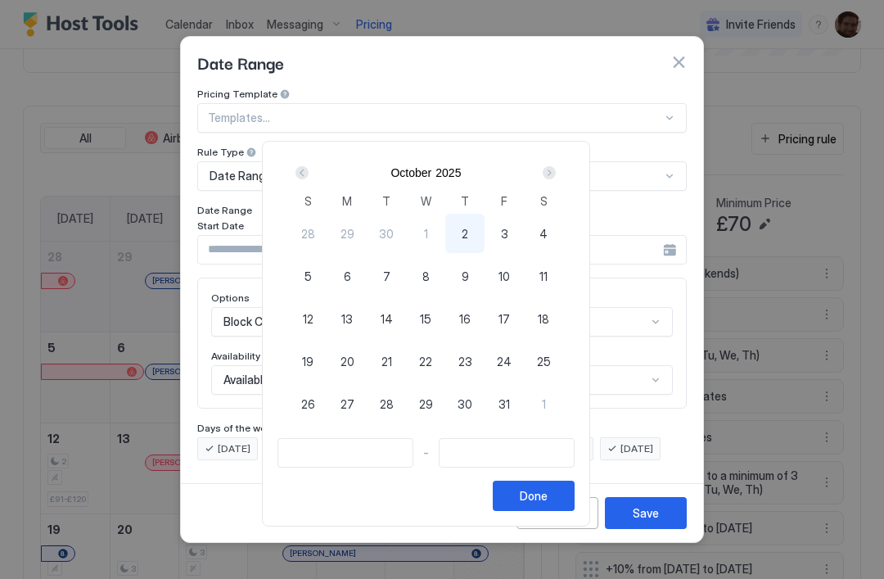
click at [548, 273] on span "11" at bounding box center [544, 276] width 8 height 17
type input "**********"
click at [314, 320] on span "12" at bounding box center [308, 318] width 11 height 17
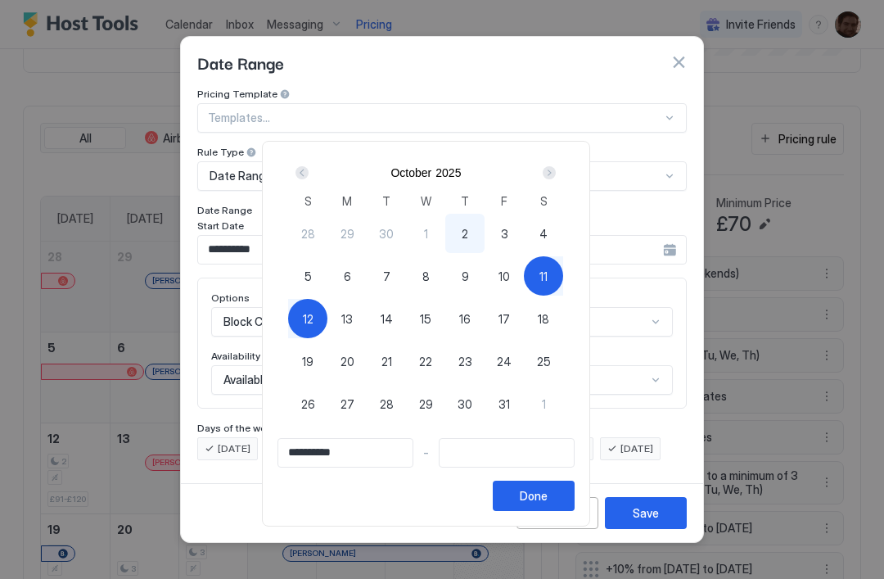
type input "**********"
click at [548, 489] on div "Done" at bounding box center [534, 495] width 28 height 17
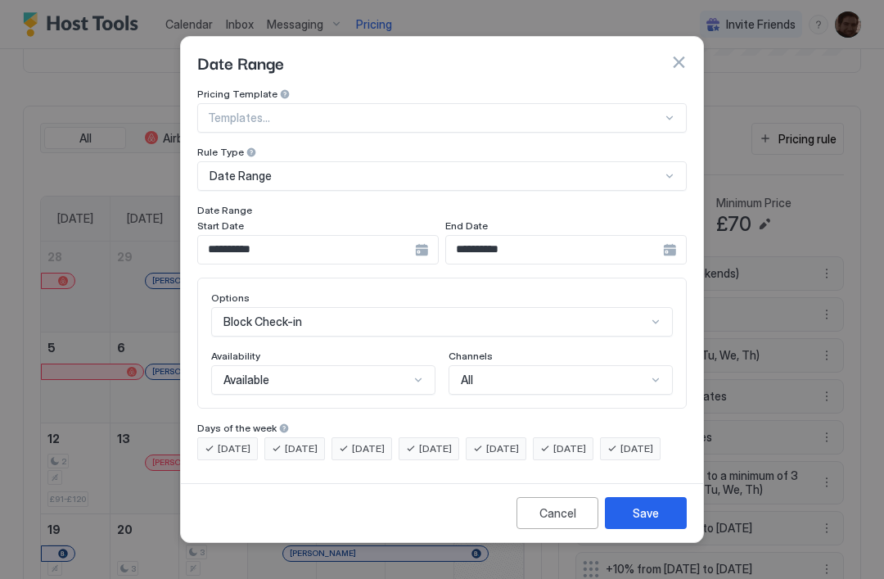
click at [656, 522] on div "Save" at bounding box center [646, 512] width 26 height 17
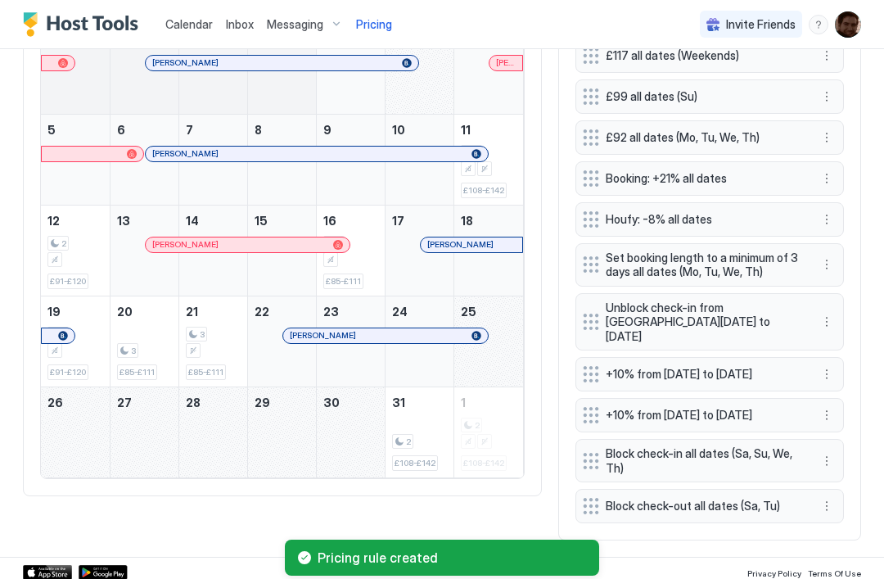
scroll to position [564, 0]
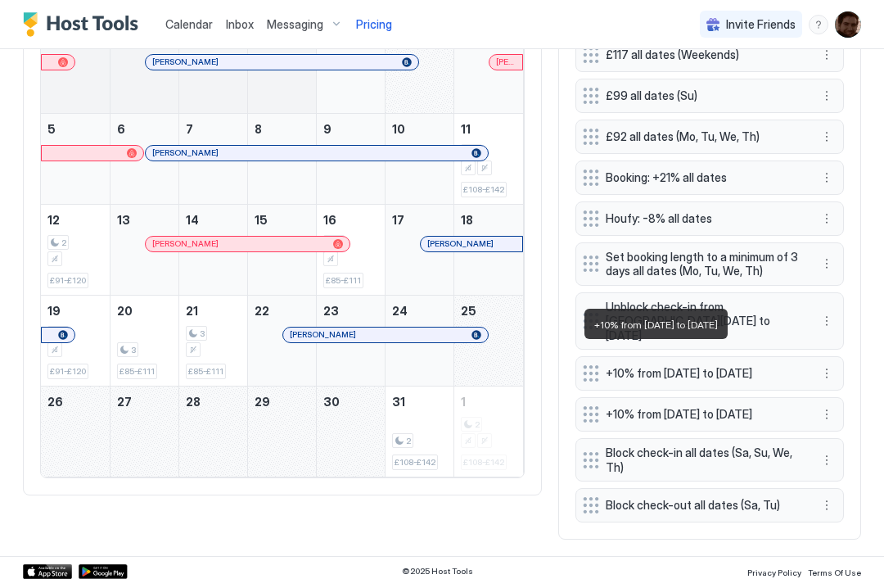
click at [773, 366] on span "+10% from [DATE] to [DATE]" at bounding box center [703, 373] width 195 height 15
click at [864, 346] on div "Home Pricing Charming [PERSON_NAME] Studio with garden & free parking Synced le…" at bounding box center [442, 20] width 884 height 1071
click at [878, 306] on div "Home Pricing Charming [PERSON_NAME] Studio with garden & free parking Synced le…" at bounding box center [442, 20] width 884 height 1071
click at [499, 179] on div "2 £108-£142" at bounding box center [489, 158] width 56 height 77
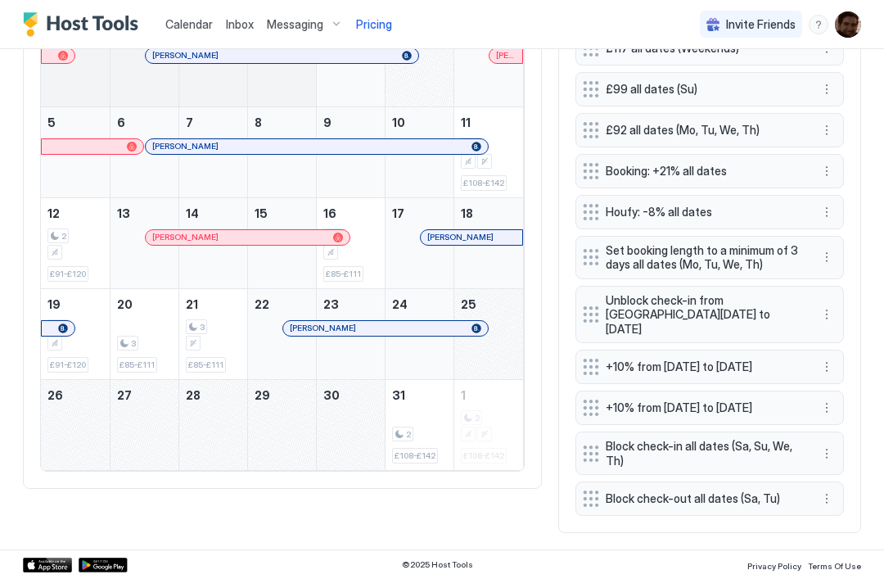
scroll to position [570, 0]
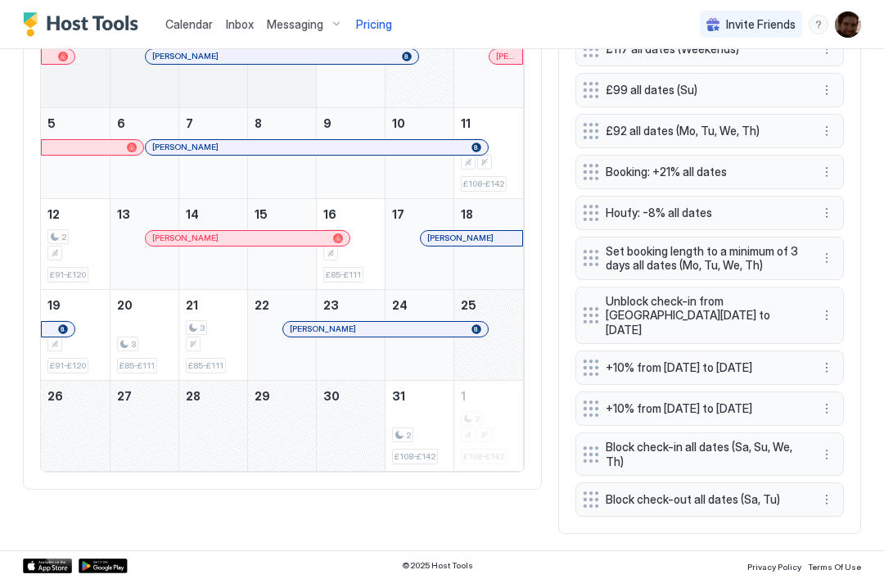
click at [567, 323] on div "Pricing Rules Pricing rule Base Price £89 Minimum Price £70 £117 all dates (Wee…" at bounding box center [709, 207] width 303 height 653
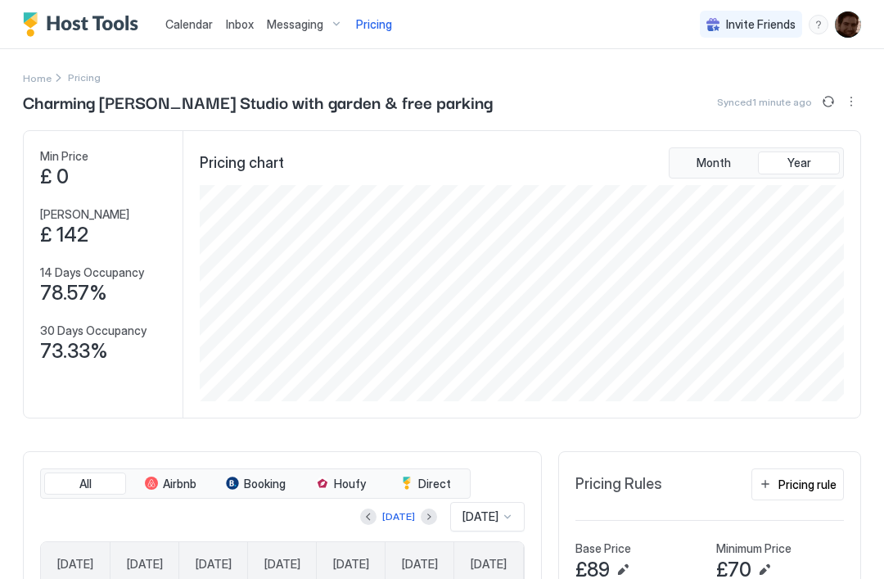
scroll to position [0, 0]
click at [188, 27] on span "Calendar" at bounding box center [188, 24] width 47 height 14
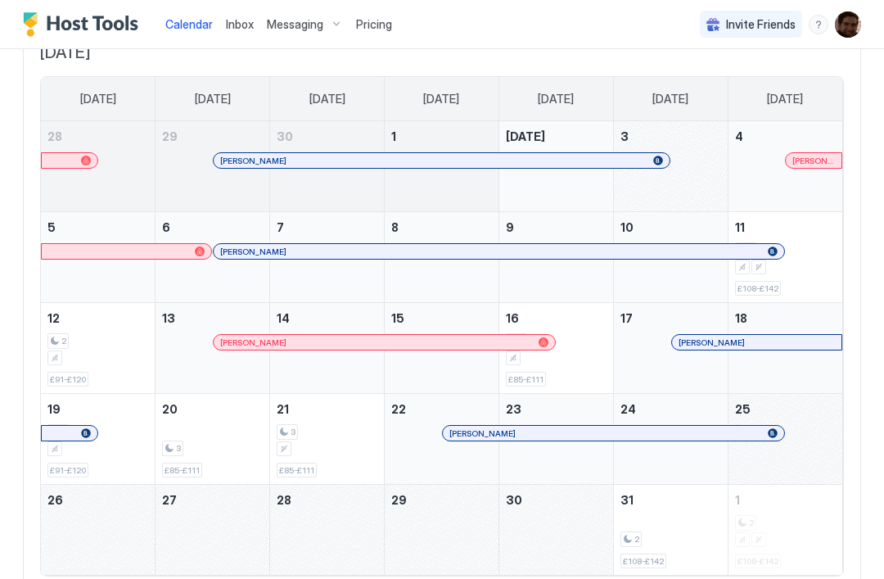
scroll to position [124, 0]
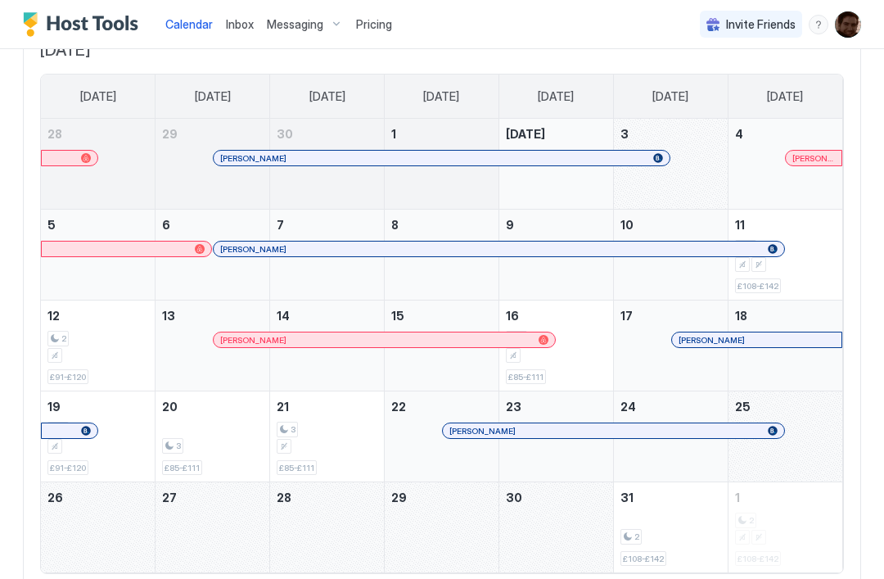
click at [801, 277] on div "2 £108-£142" at bounding box center [785, 254] width 101 height 77
click at [773, 271] on div "2 £108-£142" at bounding box center [785, 254] width 101 height 77
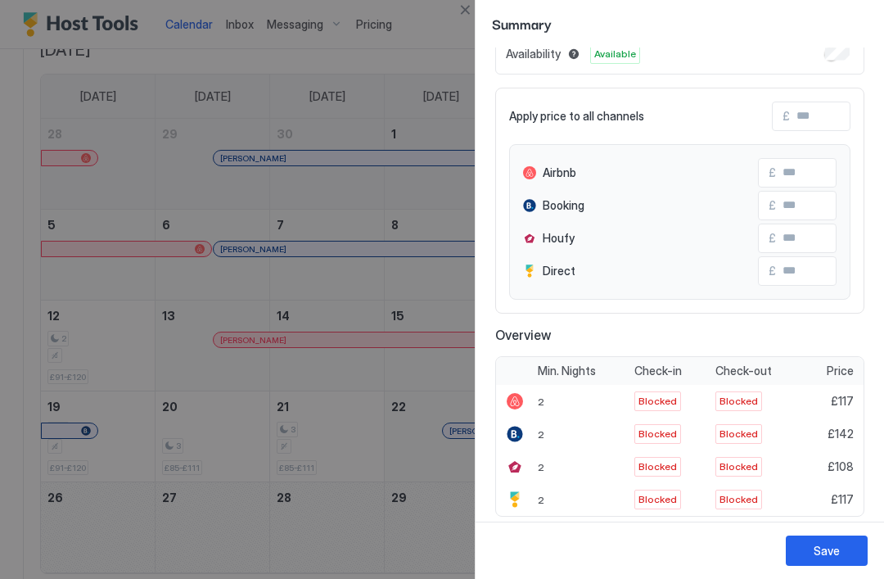
scroll to position [106, 0]
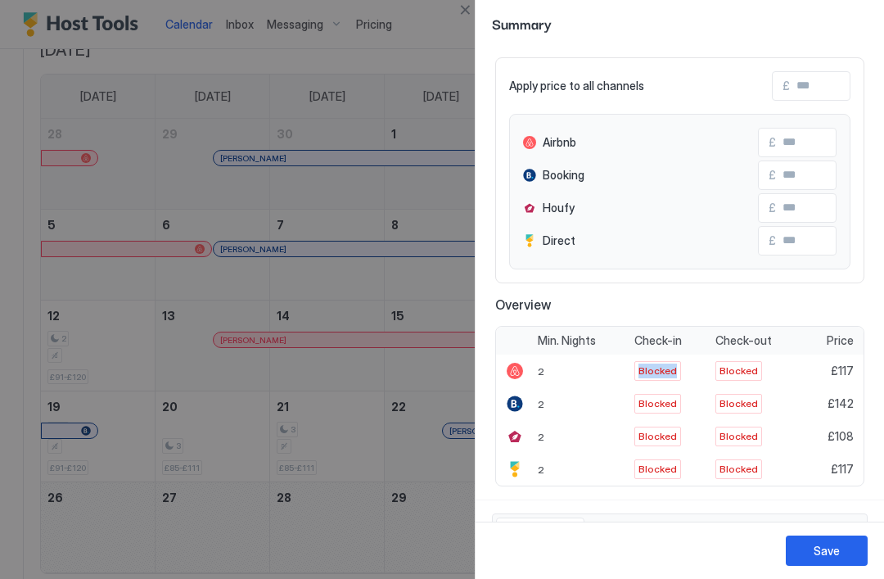
click at [663, 398] on span "Blocked" at bounding box center [658, 403] width 38 height 15
click at [655, 368] on span "Blocked" at bounding box center [658, 371] width 38 height 15
click at [720, 414] on div "Blocked" at bounding box center [758, 403] width 94 height 33
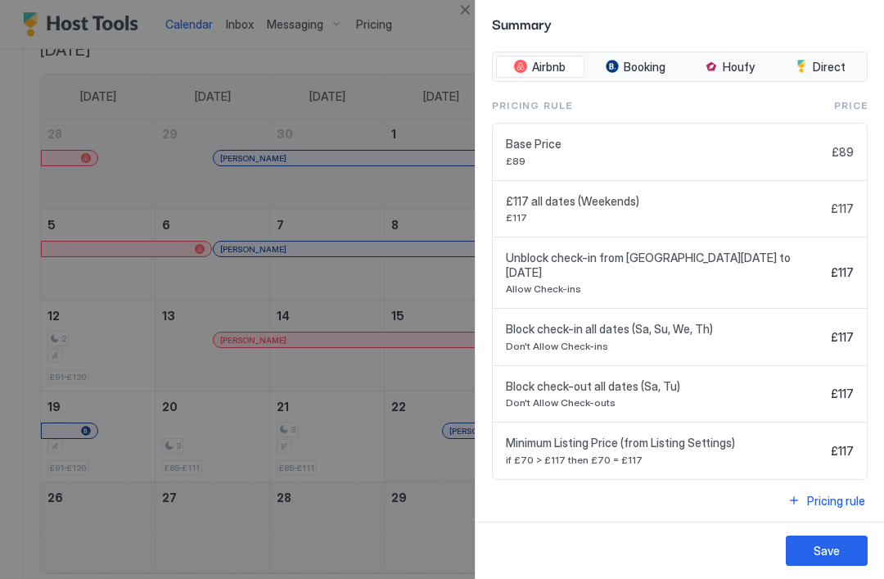
scroll to position [567, 0]
click at [845, 499] on div "Pricing rule" at bounding box center [836, 501] width 58 height 17
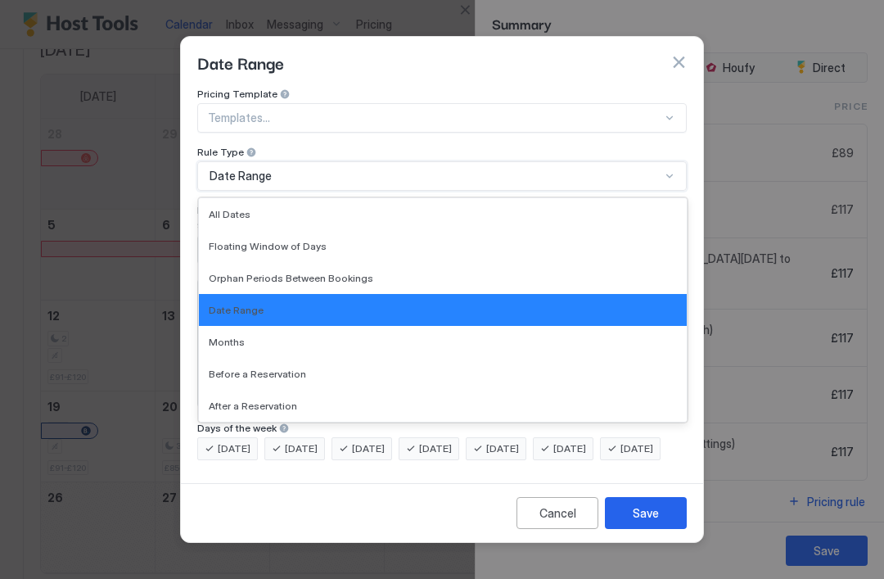
click at [428, 305] on div "Date Range" at bounding box center [443, 310] width 488 height 32
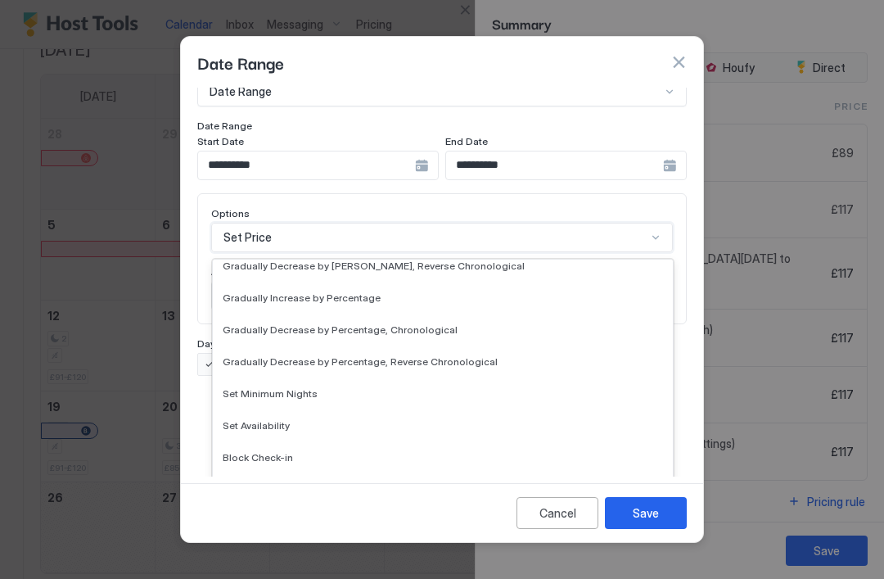
scroll to position [297, 0]
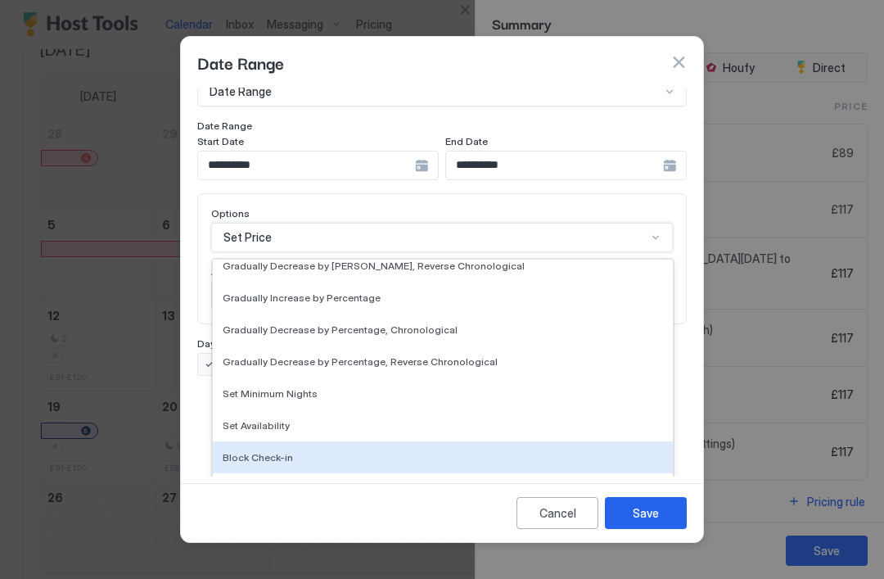
click at [285, 451] on span "Block Check-in" at bounding box center [258, 457] width 70 height 12
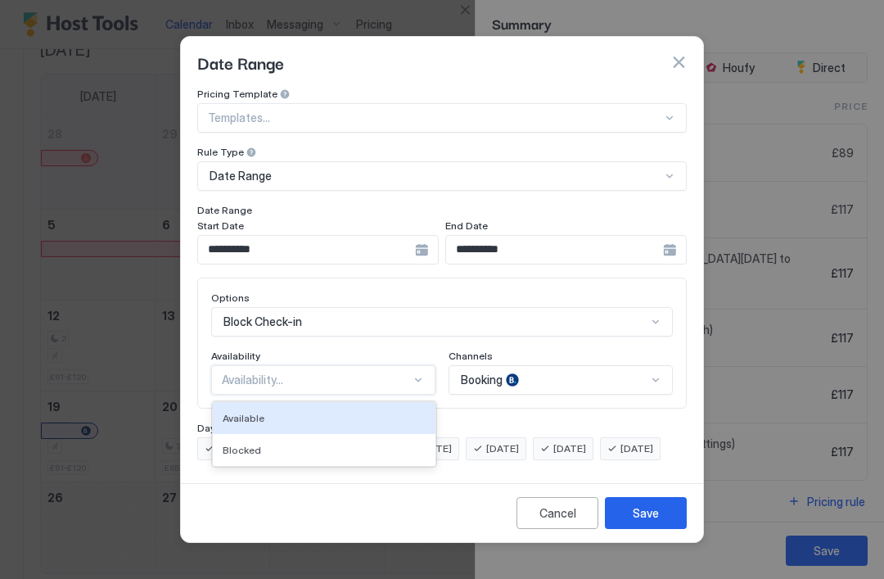
click at [314, 412] on div "Available" at bounding box center [324, 418] width 203 height 12
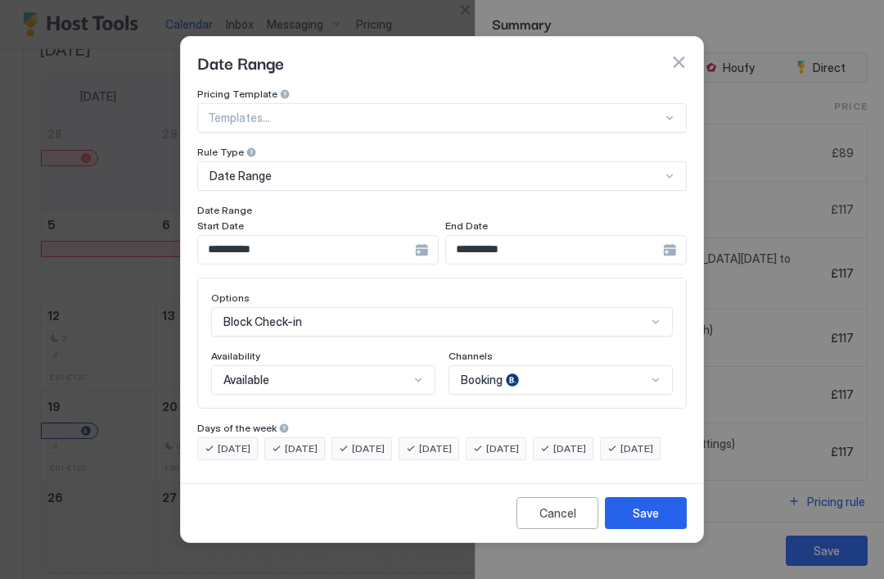
scroll to position [93, 0]
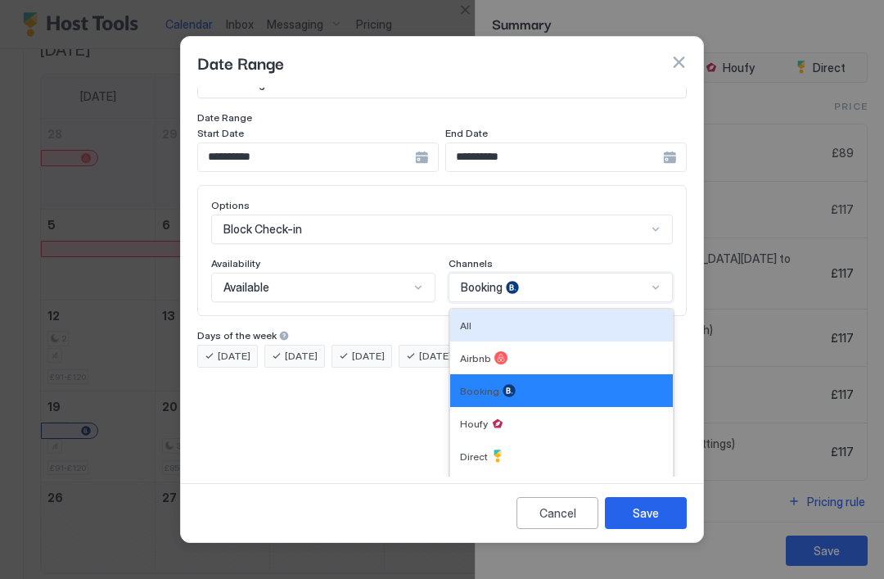
click at [524, 319] on div "All" at bounding box center [561, 325] width 203 height 12
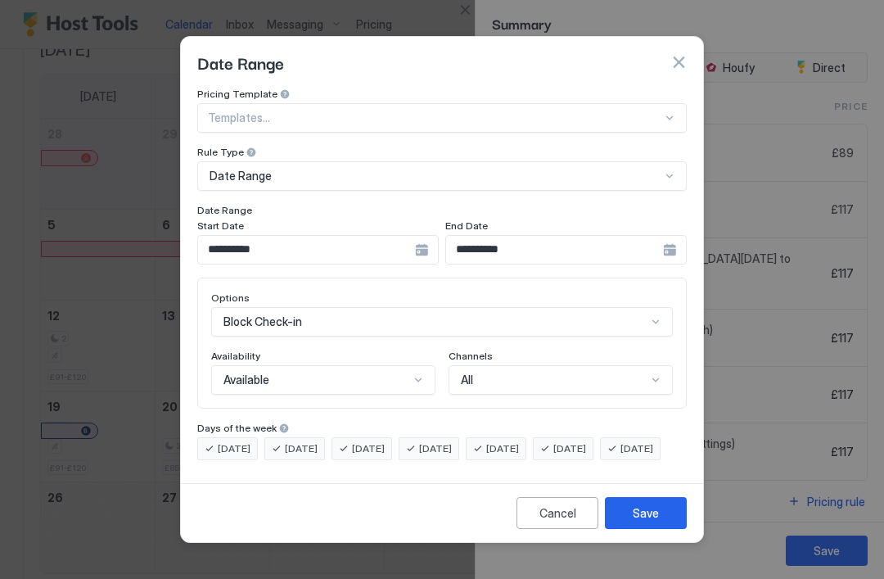
click at [653, 522] on div "Save" at bounding box center [646, 512] width 26 height 17
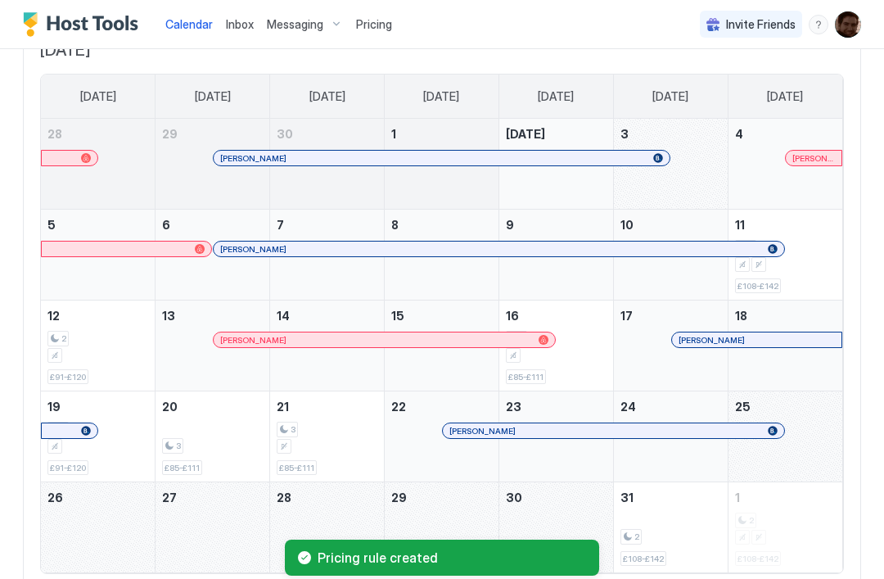
click at [757, 283] on span "£108-£142" at bounding box center [758, 286] width 41 height 11
click at [765, 279] on div "£108-£142" at bounding box center [758, 286] width 46 height 16
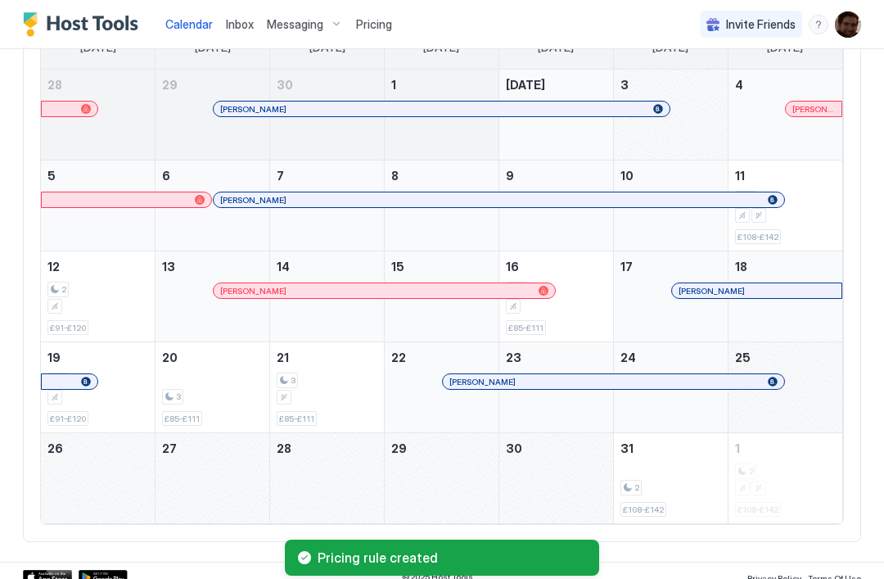
scroll to position [174, 0]
click at [755, 240] on div "£108-£142" at bounding box center [758, 236] width 46 height 16
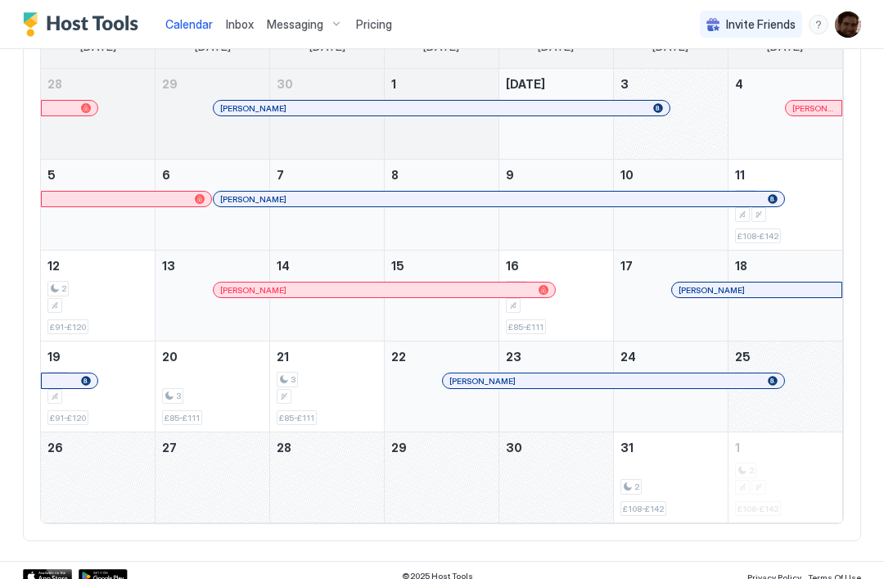
click at [750, 215] on div "October 11, 2025" at bounding box center [785, 214] width 101 height 15
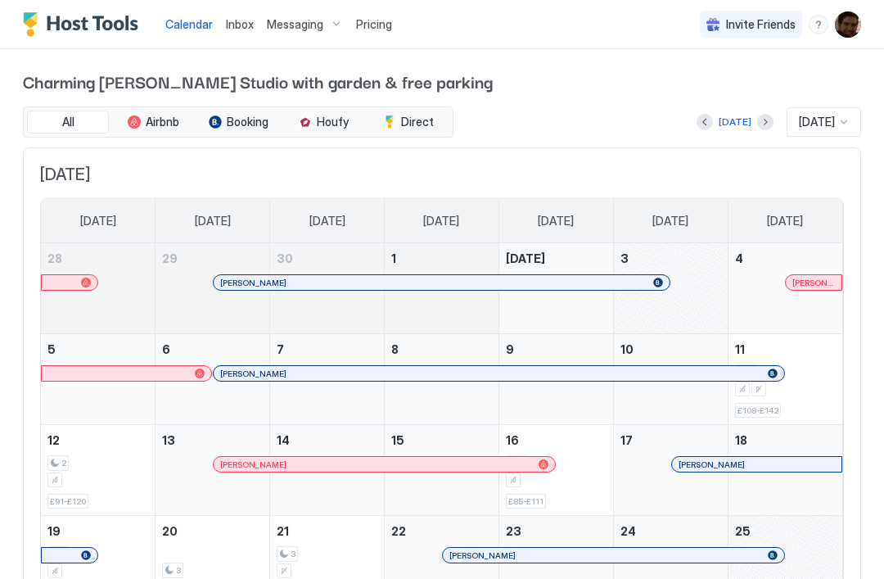
scroll to position [0, 0]
click at [190, 18] on span "Calendar" at bounding box center [188, 24] width 47 height 14
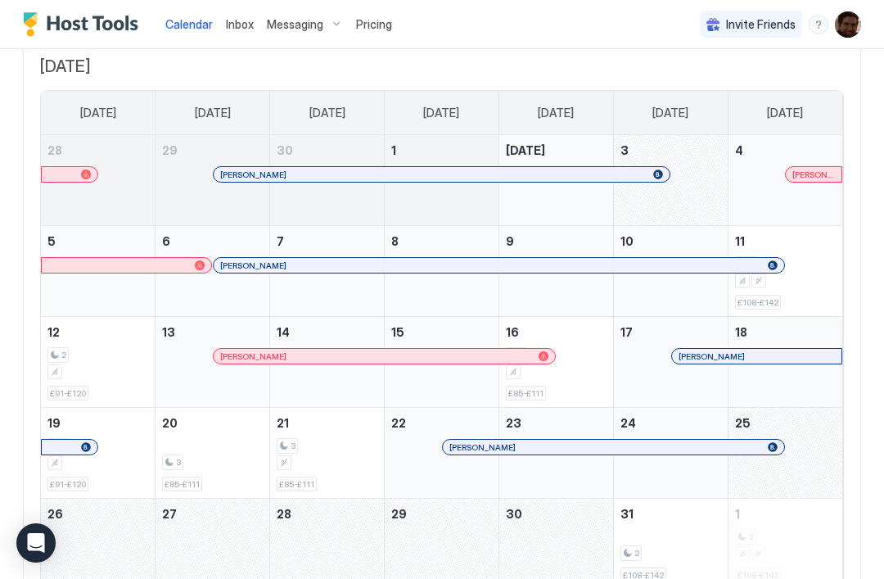
scroll to position [112, 0]
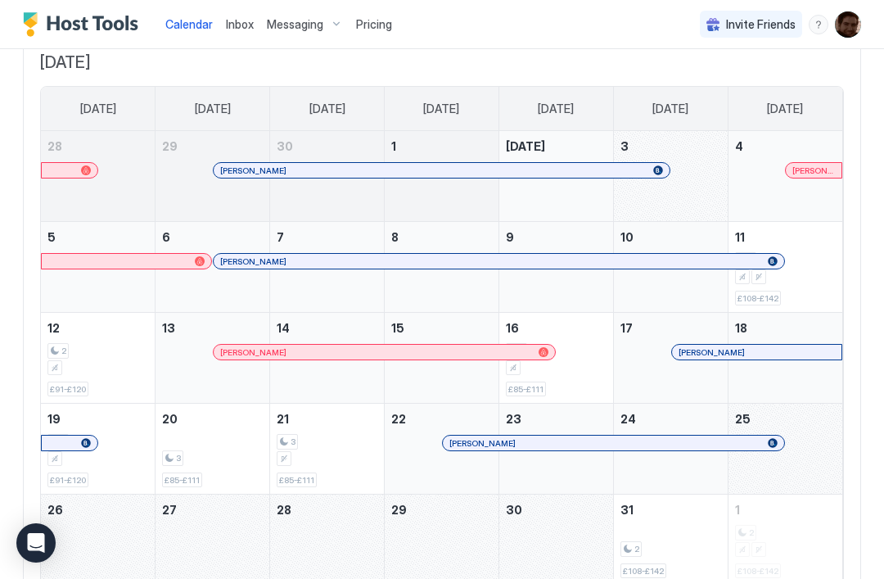
click at [765, 296] on span "£108-£142" at bounding box center [758, 298] width 41 height 11
click at [771, 288] on div "2 £108-£142" at bounding box center [785, 266] width 101 height 77
click at [752, 280] on div "October 11, 2025" at bounding box center [759, 276] width 15 height 15
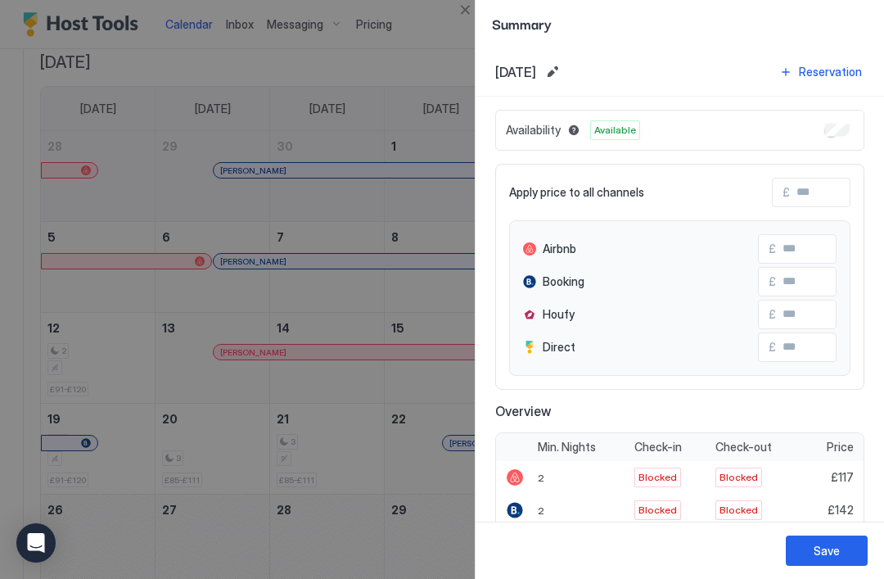
click at [758, 297] on div "Airbnb £ Booking £ Houfy £ Direct £" at bounding box center [679, 298] width 341 height 156
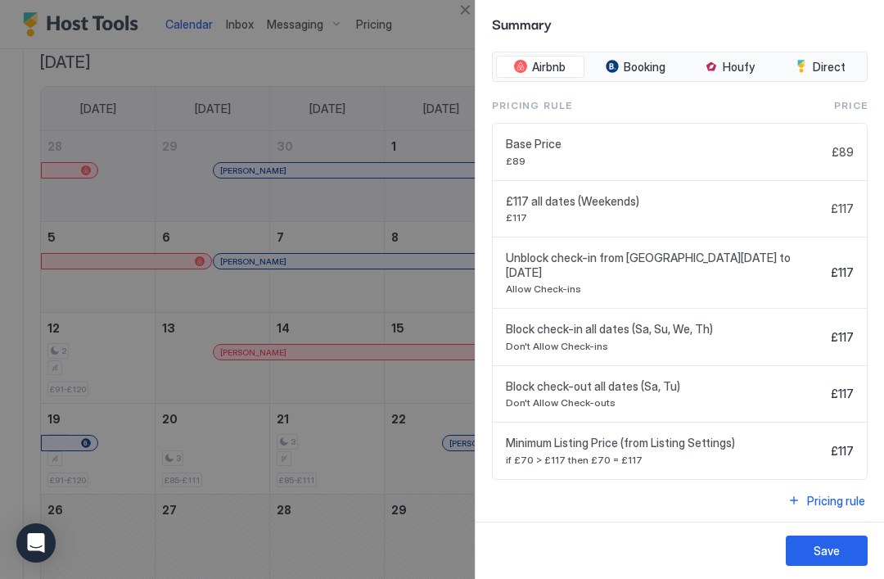
scroll to position [567, 0]
click at [704, 283] on span "Allow Check-ins" at bounding box center [665, 289] width 319 height 12
click at [807, 278] on div "Unblock check-in from Sat, Oct 11th 2025 to Sun, Oct 12th 2025 Allow Check-ins" at bounding box center [665, 273] width 319 height 44
click at [389, 278] on div at bounding box center [442, 289] width 884 height 579
click at [88, 64] on div at bounding box center [442, 289] width 884 height 579
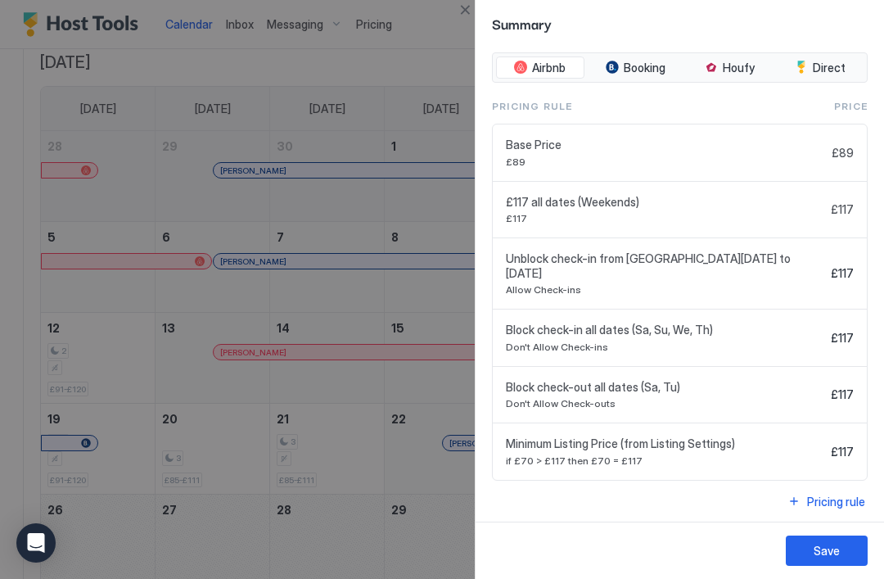
click at [426, 102] on div at bounding box center [442, 289] width 884 height 579
click at [460, 15] on button "Close" at bounding box center [465, 10] width 20 height 20
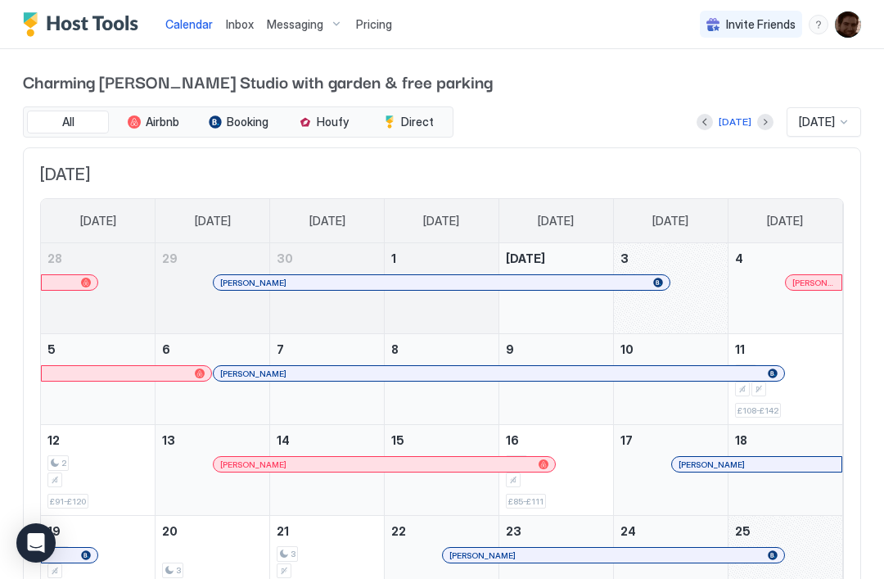
scroll to position [0, 0]
click at [759, 120] on button "Next month" at bounding box center [765, 122] width 16 height 16
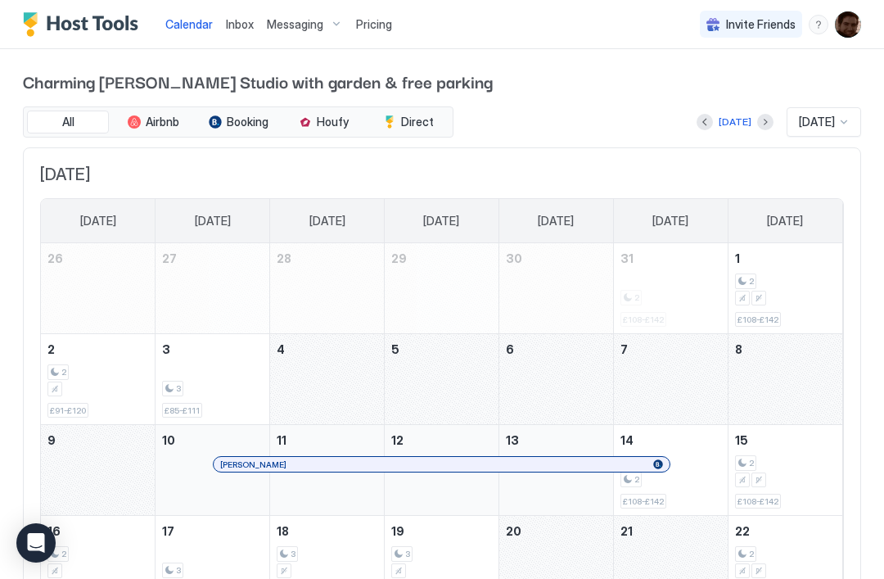
click at [882, 128] on div "Charming Chester Studio with garden & free parking All Airbnb Booking Houfy Dir…" at bounding box center [442, 437] width 884 height 777
click at [376, 24] on span "Pricing" at bounding box center [374, 24] width 36 height 15
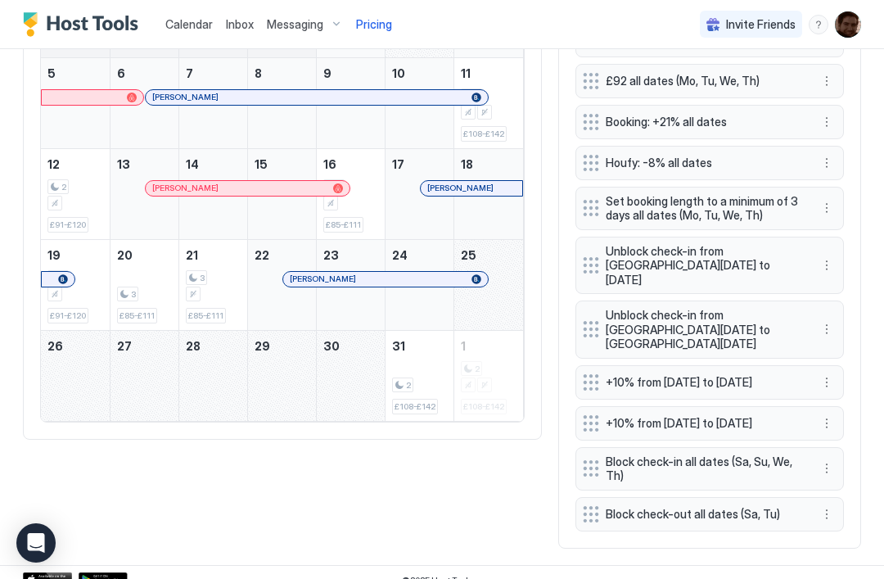
scroll to position [619, 0]
click at [829, 459] on button "More options" at bounding box center [827, 469] width 20 height 20
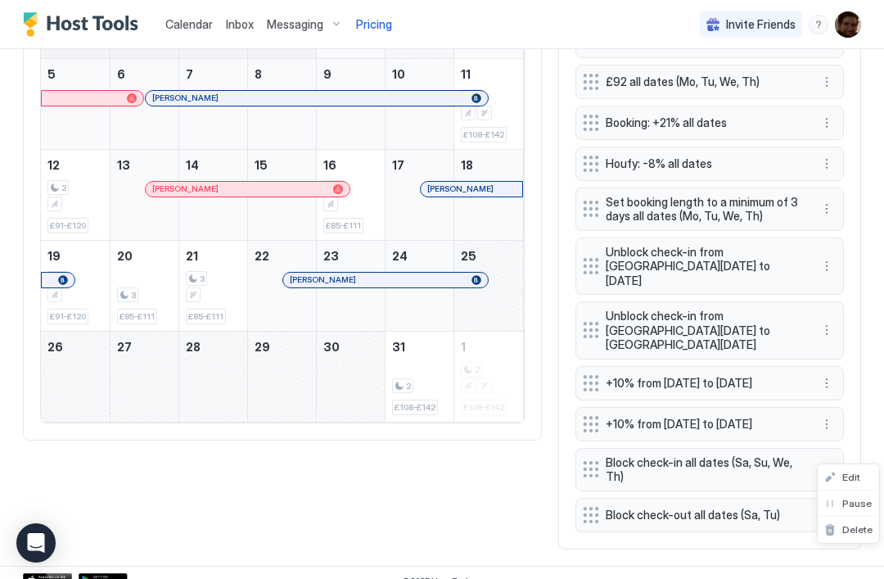
click at [851, 475] on span "Edit" at bounding box center [852, 477] width 18 height 12
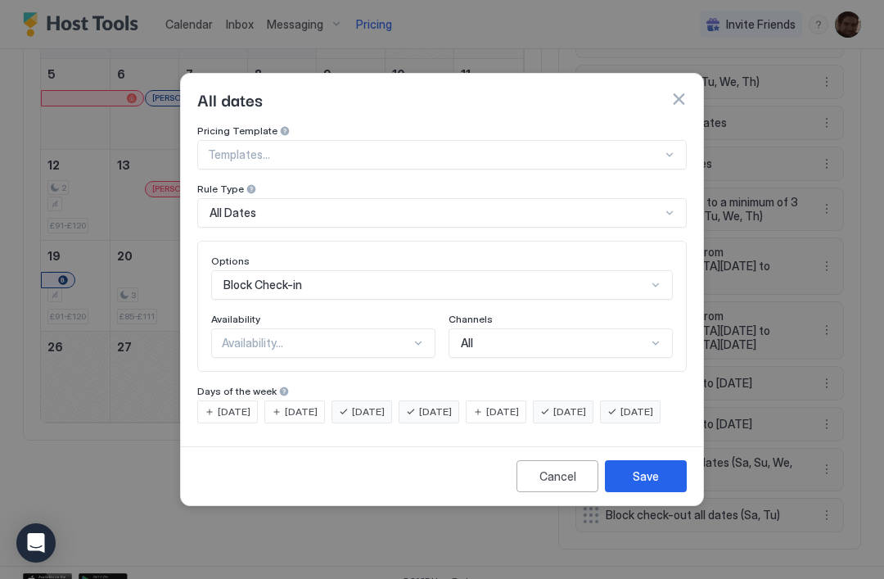
click at [621, 419] on span "[DATE]" at bounding box center [637, 412] width 33 height 15
click at [645, 485] on div "Save" at bounding box center [646, 476] width 26 height 17
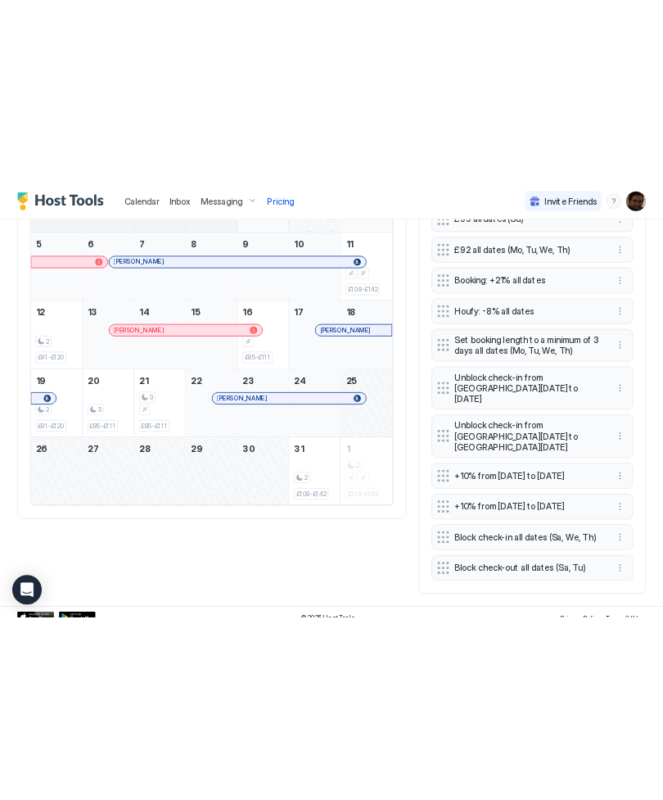
scroll to position [611, 0]
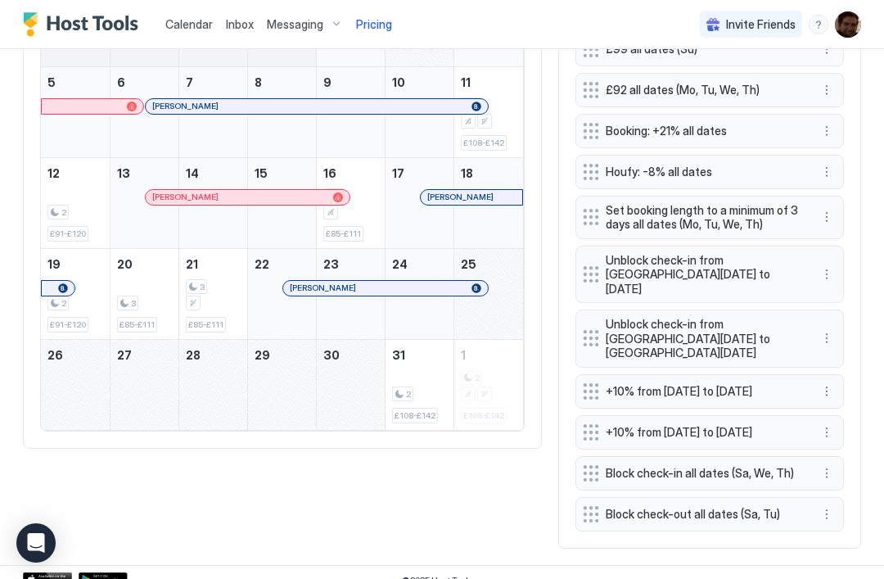
click at [487, 140] on span "£108-£142" at bounding box center [483, 143] width 41 height 11
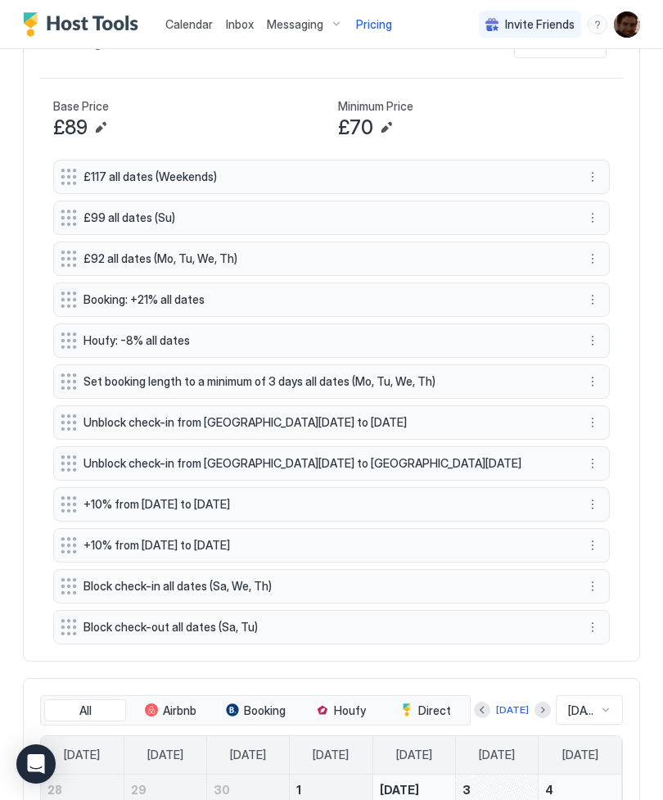
scroll to position [589, 0]
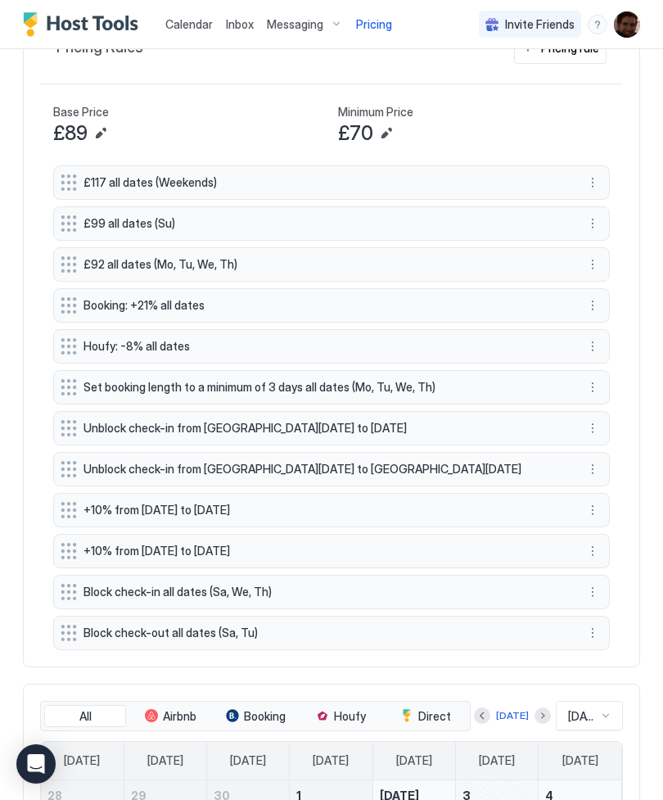
click at [584, 418] on button "More options" at bounding box center [593, 428] width 20 height 20
click at [621, 480] on span "Delete" at bounding box center [623, 478] width 30 height 12
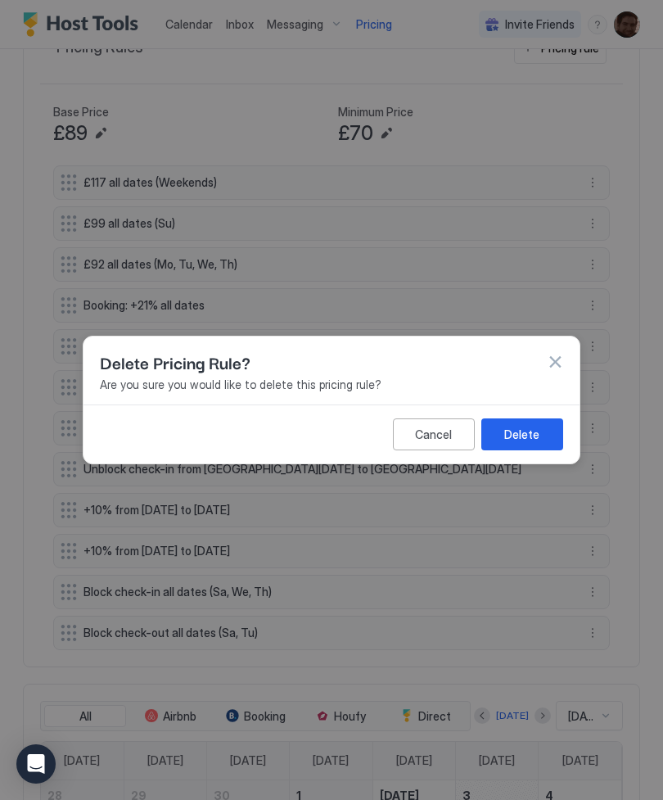
click at [543, 435] on button "Delete" at bounding box center [522, 434] width 82 height 32
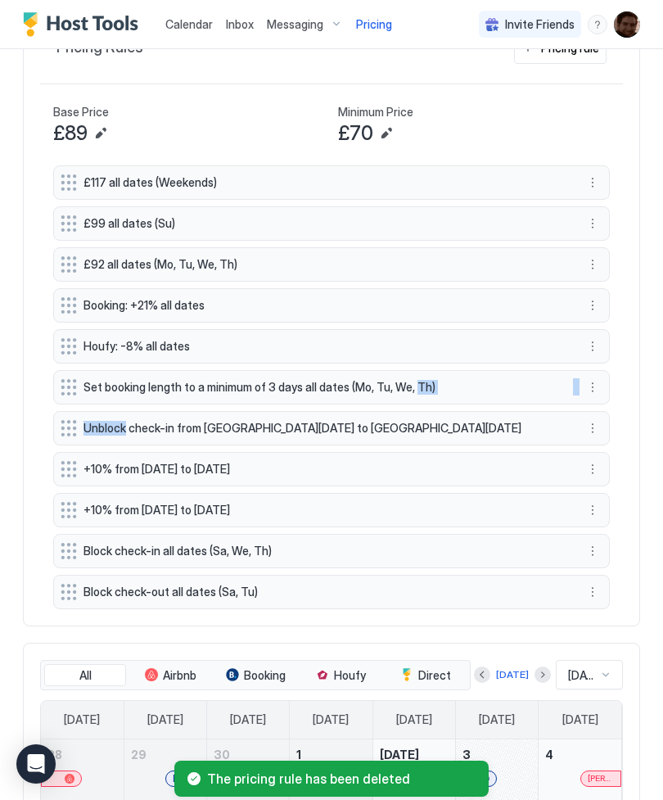
click at [255, 421] on span "Unblock check-in from Sat, Oct 11th 2025 to Sat, Oct 11th 2025" at bounding box center [325, 428] width 483 height 15
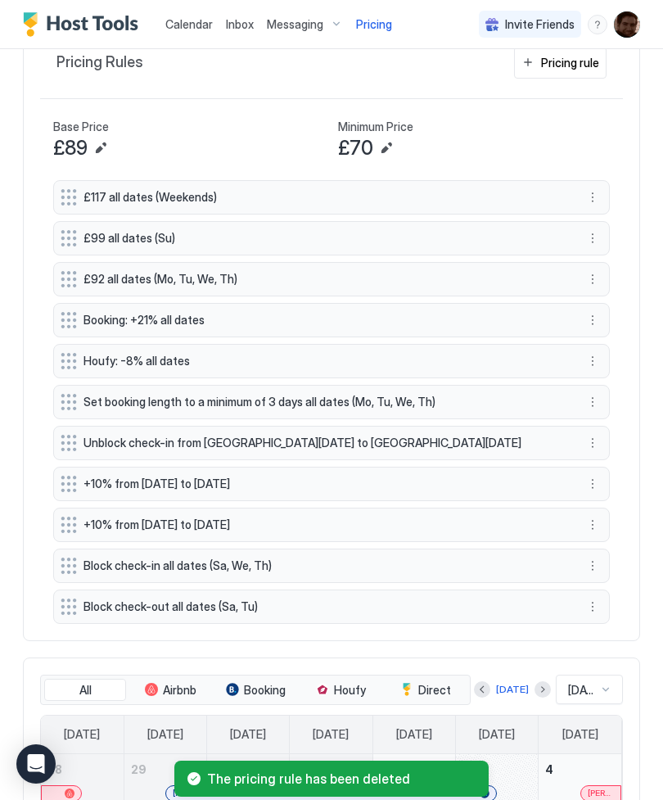
scroll to position [571, 0]
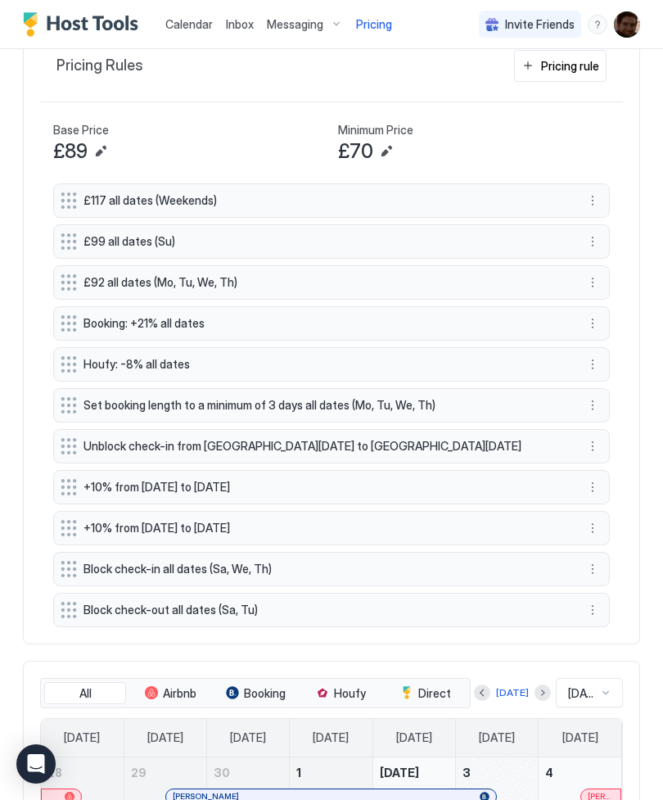
click at [85, 439] on span "Unblock check-in from Sat, Oct 11th 2025 to Sat, Oct 11th 2025" at bounding box center [325, 446] width 483 height 15
click at [466, 439] on span "Unblock check-in from Sat, Oct 11th 2025 to Sat, Oct 11th 2025" at bounding box center [325, 446] width 483 height 15
click at [75, 438] on div at bounding box center [69, 446] width 16 height 16
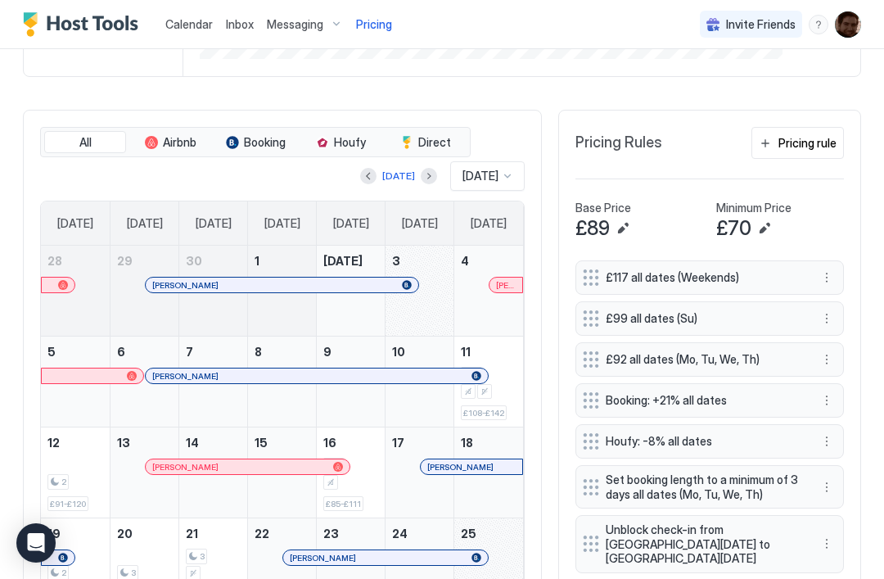
scroll to position [216, 648]
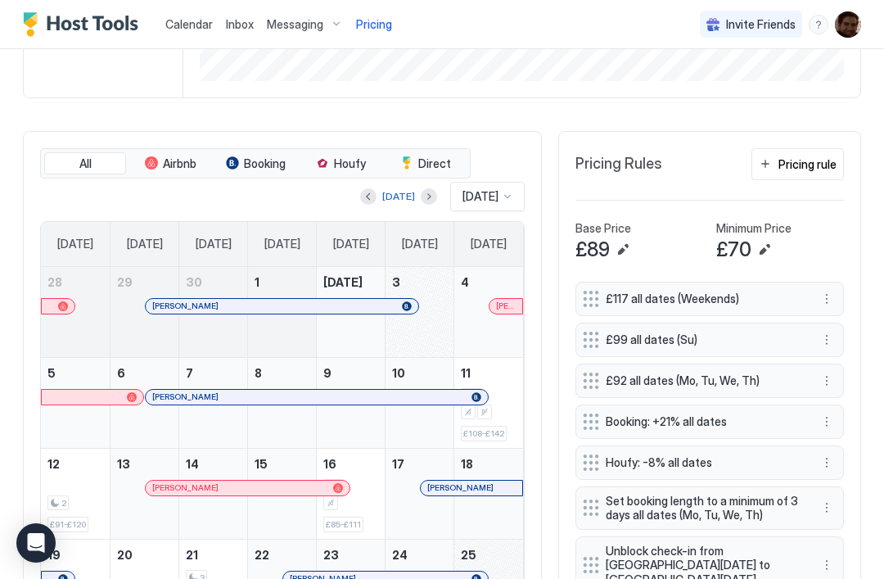
click at [829, 302] on button "More options" at bounding box center [827, 299] width 20 height 20
click at [854, 321] on span "Edit" at bounding box center [852, 321] width 18 height 12
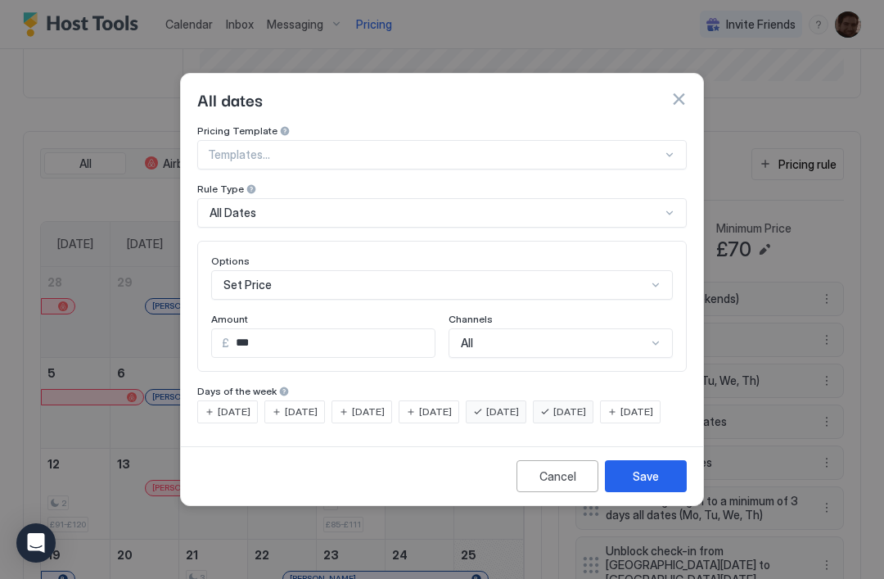
click at [341, 336] on input "***" at bounding box center [332, 343] width 206 height 28
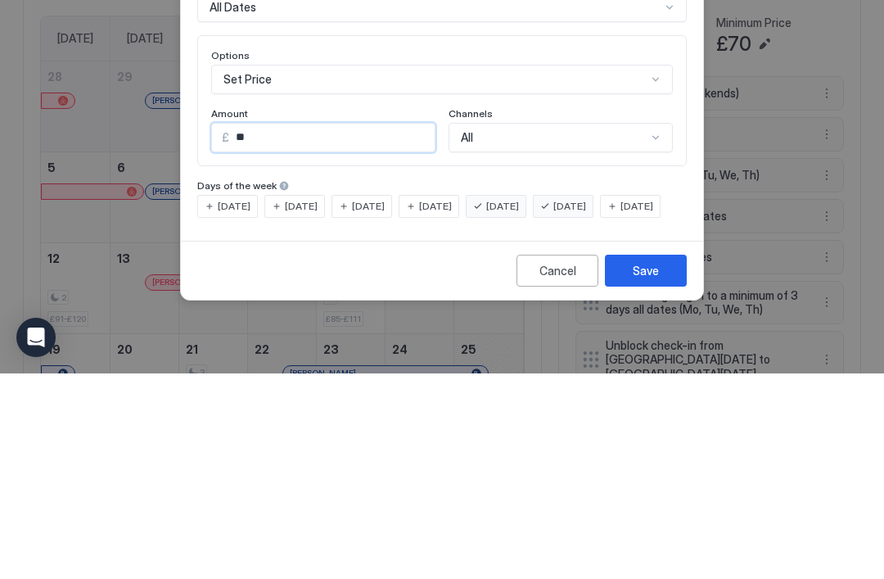
type input "***"
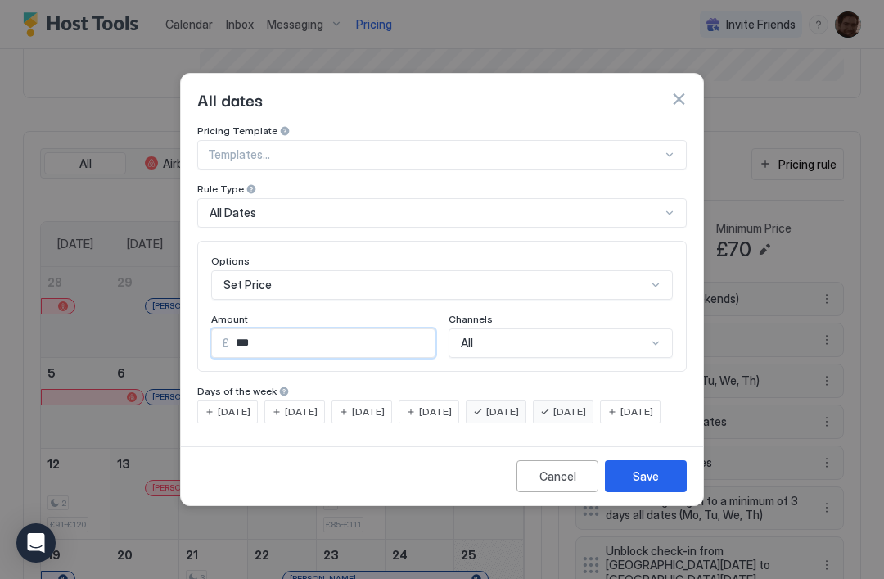
click at [644, 485] on div "Save" at bounding box center [646, 476] width 26 height 17
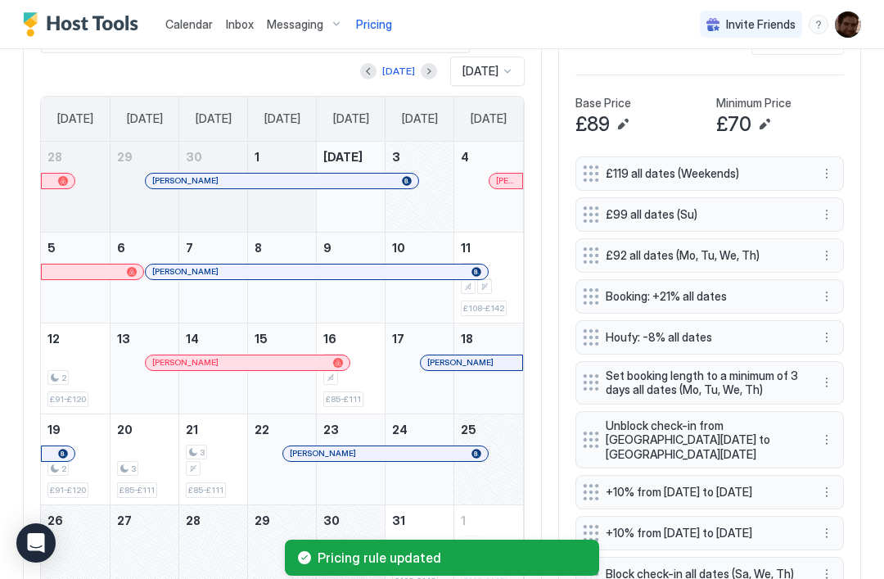
scroll to position [452, 0]
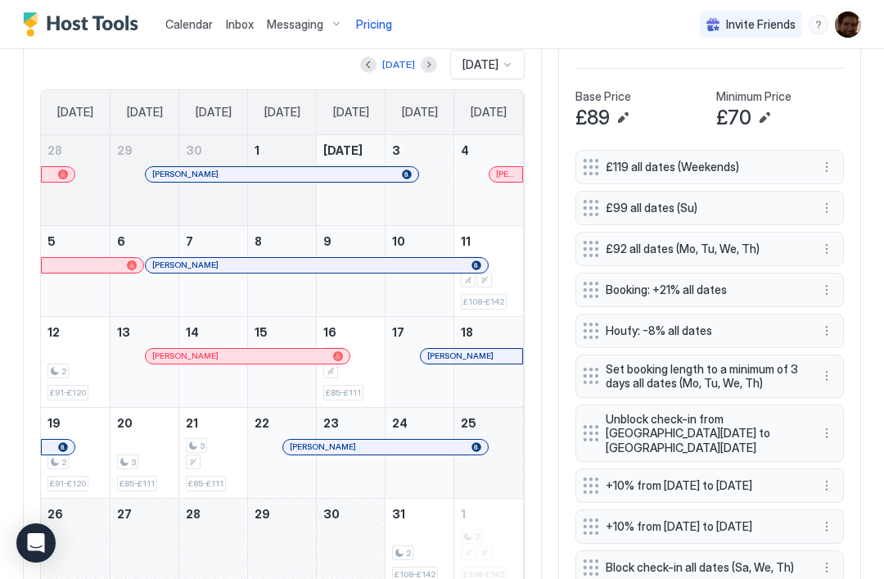
click at [834, 255] on button "More options" at bounding box center [827, 249] width 20 height 20
click at [854, 274] on span "Edit" at bounding box center [852, 271] width 18 height 12
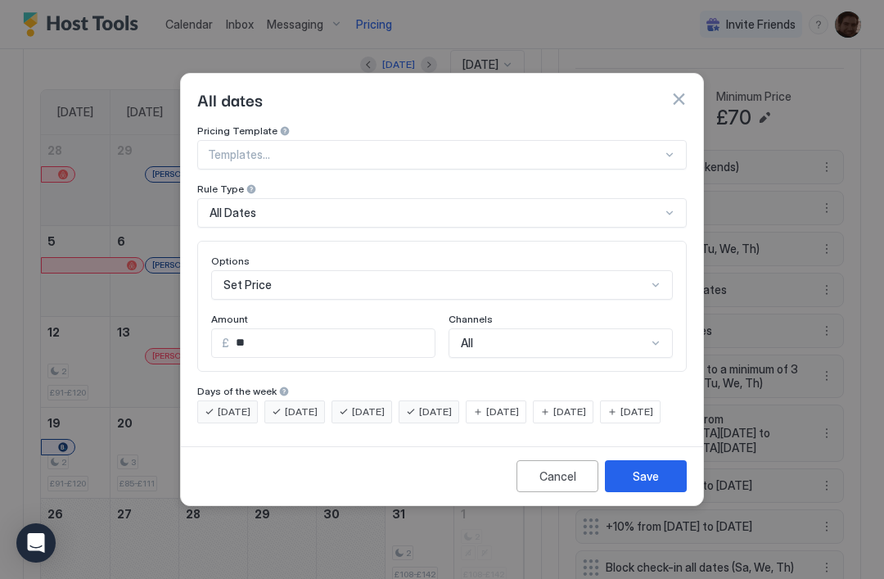
click at [319, 340] on input "**" at bounding box center [332, 343] width 206 height 28
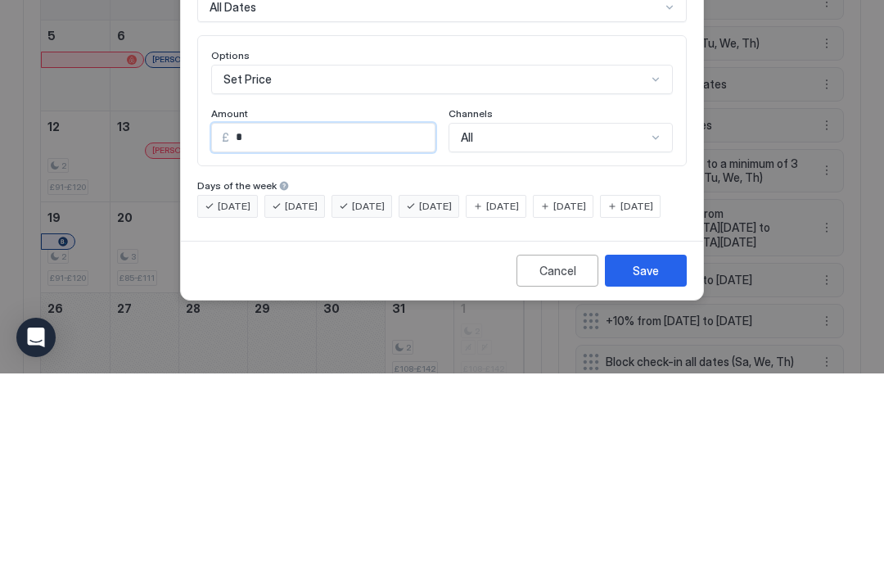
type input "**"
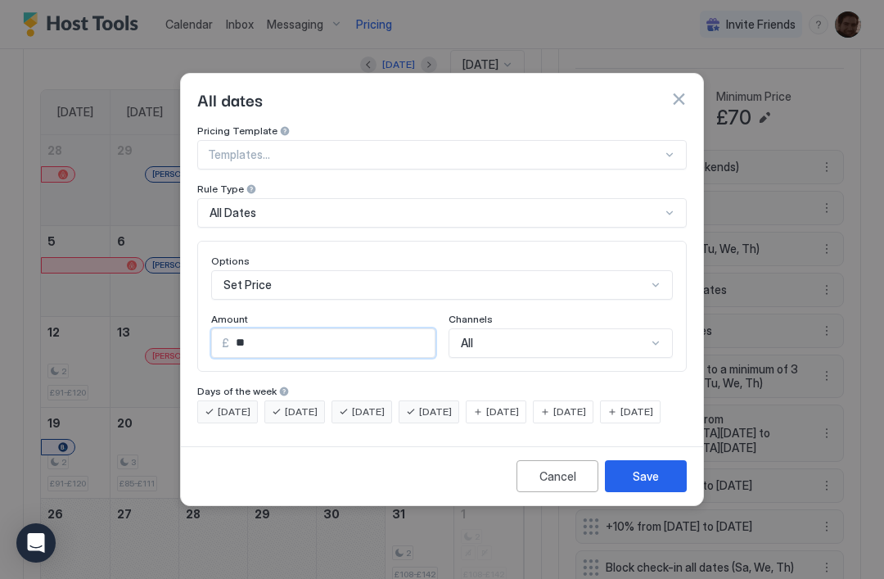
click at [653, 485] on div "Save" at bounding box center [646, 476] width 26 height 17
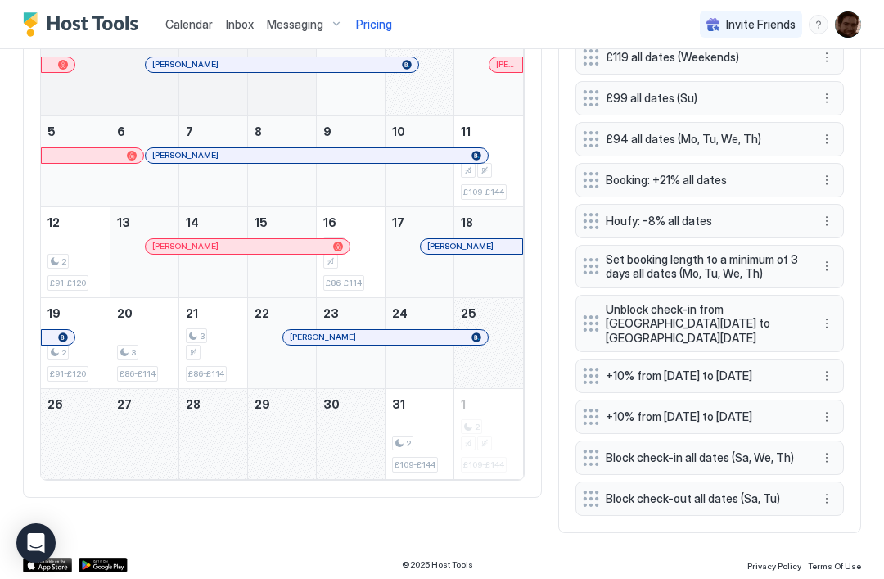
click at [881, 382] on div "Home Pricing Charming Chester Studio with garden & free parking Synced 2 minute…" at bounding box center [442, 18] width 884 height 1062
click at [194, 21] on span "Calendar" at bounding box center [188, 24] width 47 height 14
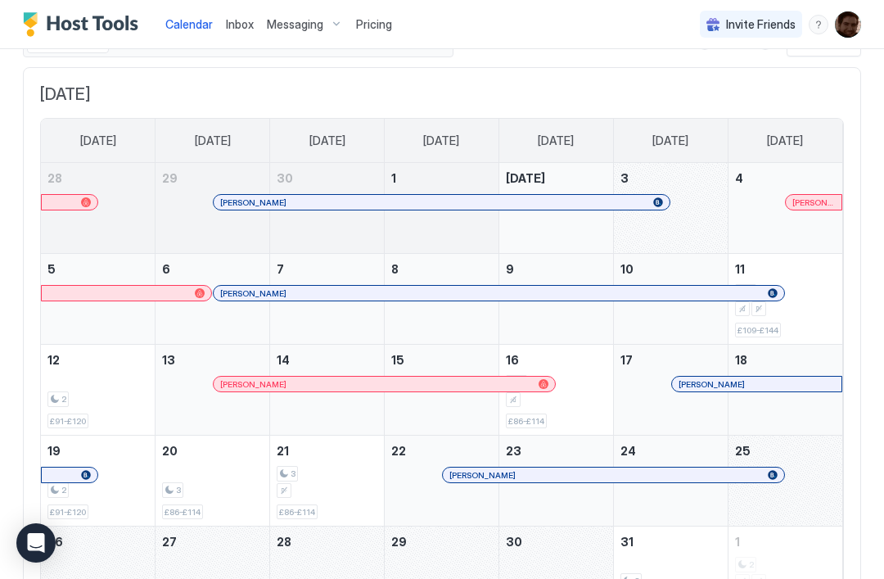
scroll to position [47, 0]
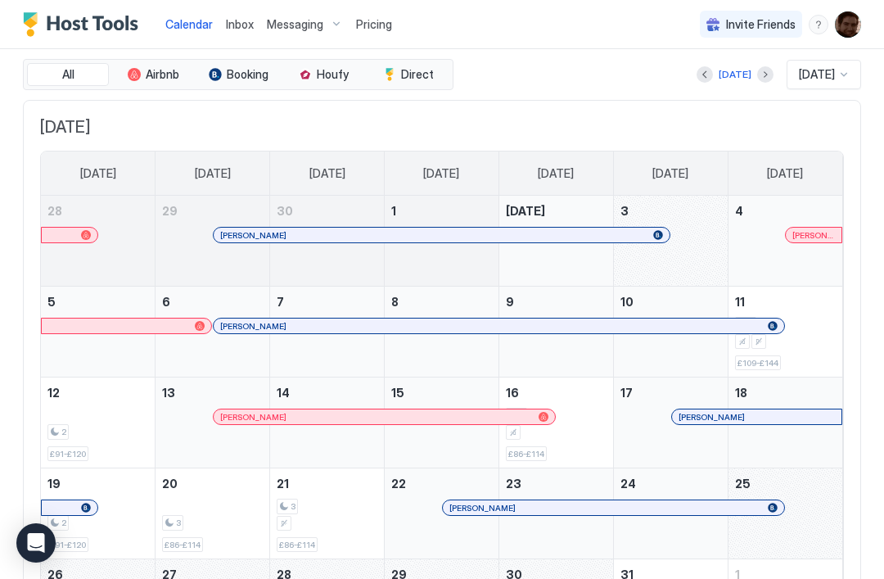
click at [757, 75] on button "Next month" at bounding box center [765, 74] width 16 height 16
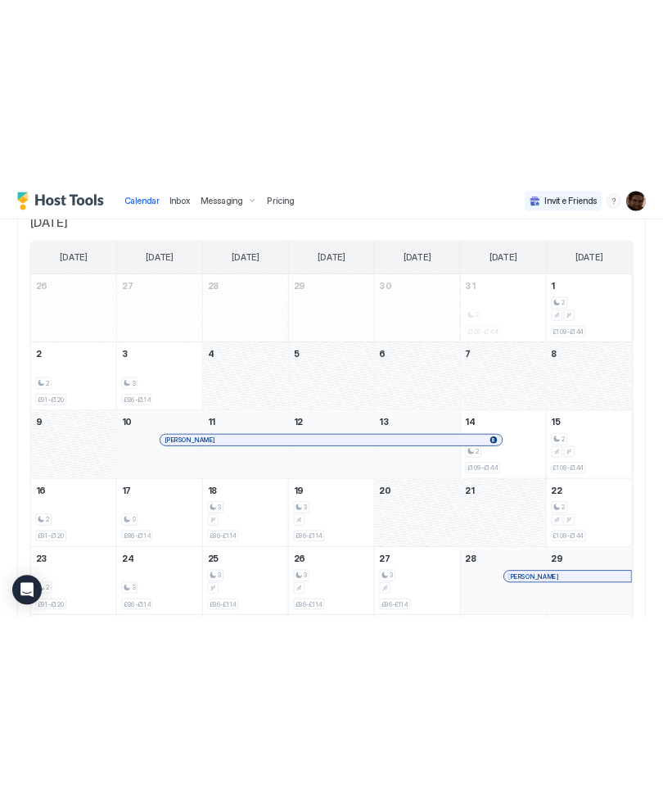
scroll to position [120, 0]
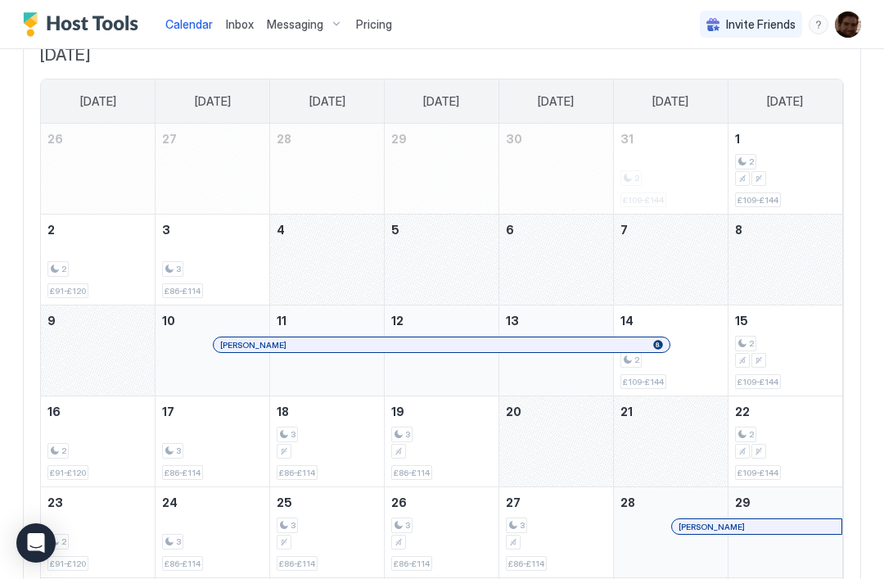
click at [656, 277] on div "November 7, 2025" at bounding box center [671, 260] width 114 height 90
click at [671, 272] on div "November 7, 2025" at bounding box center [671, 260] width 114 height 90
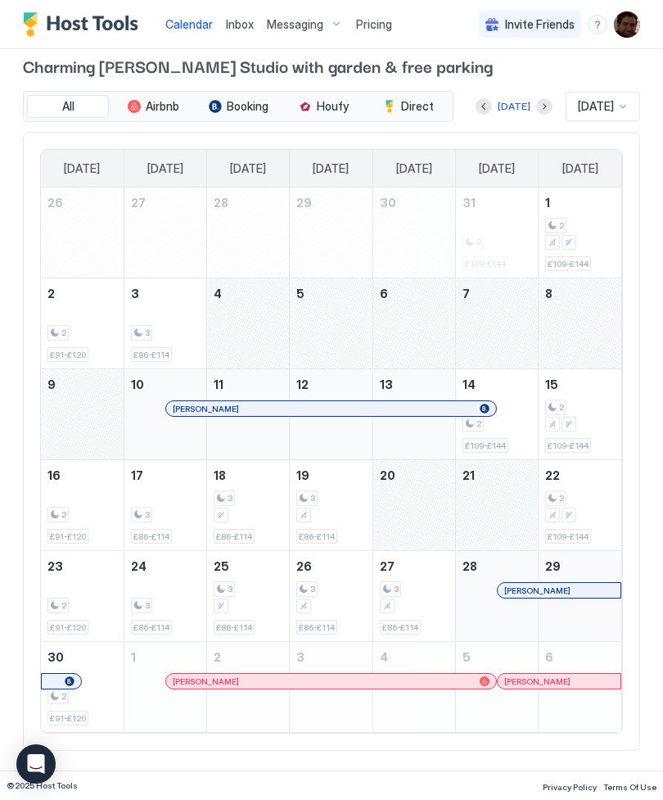
scroll to position [16, 0]
